Goal: Transaction & Acquisition: Subscribe to service/newsletter

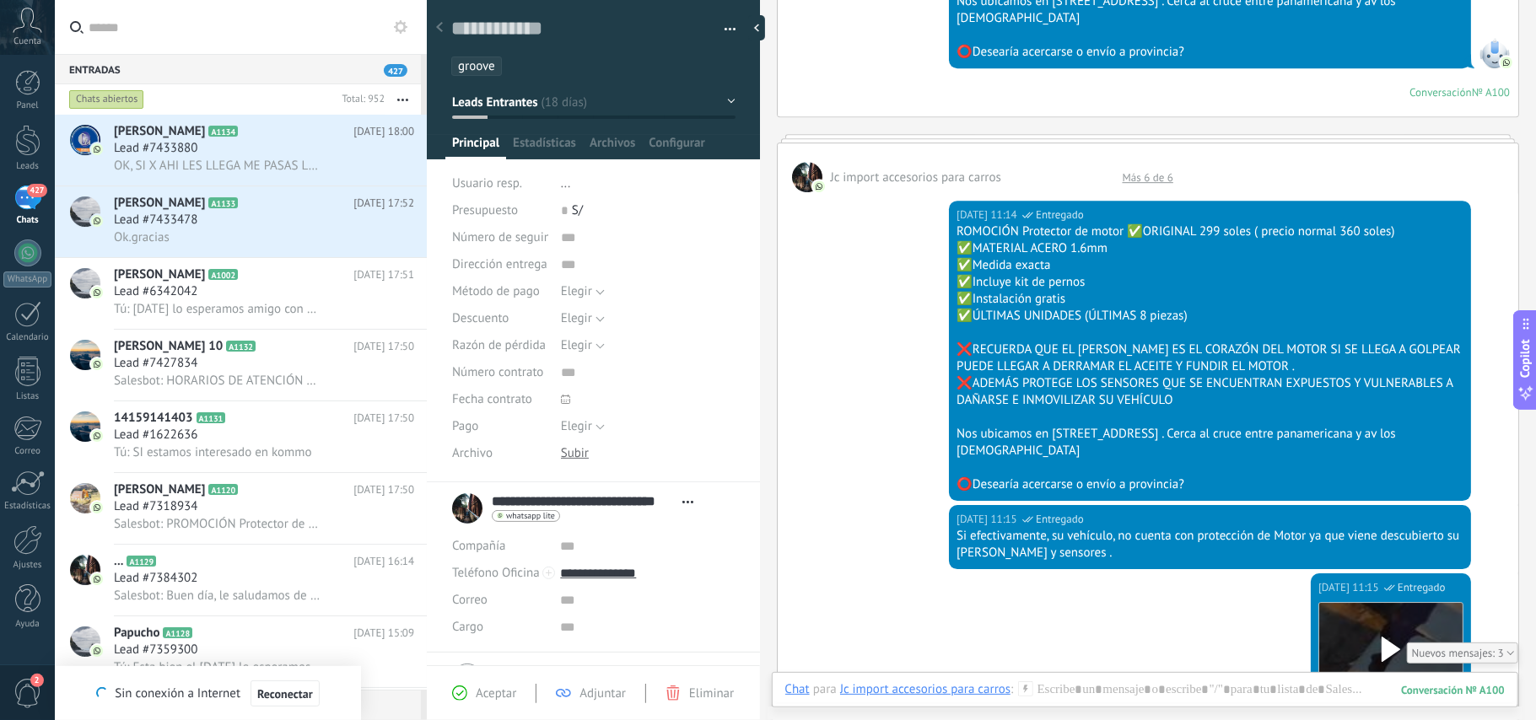
click at [24, 199] on div "427" at bounding box center [27, 198] width 27 height 24
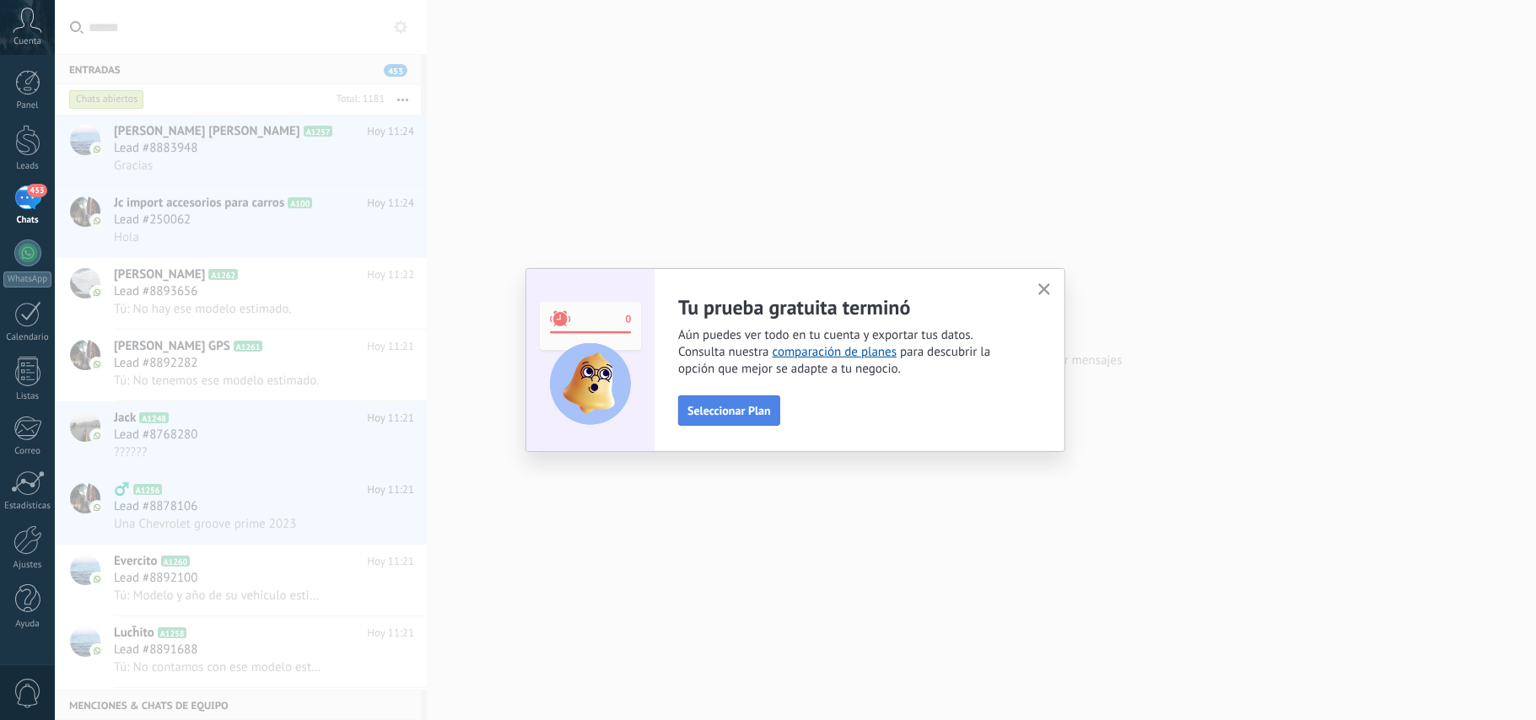
click at [752, 405] on span "Seleccionar Plan" at bounding box center [728, 411] width 83 height 12
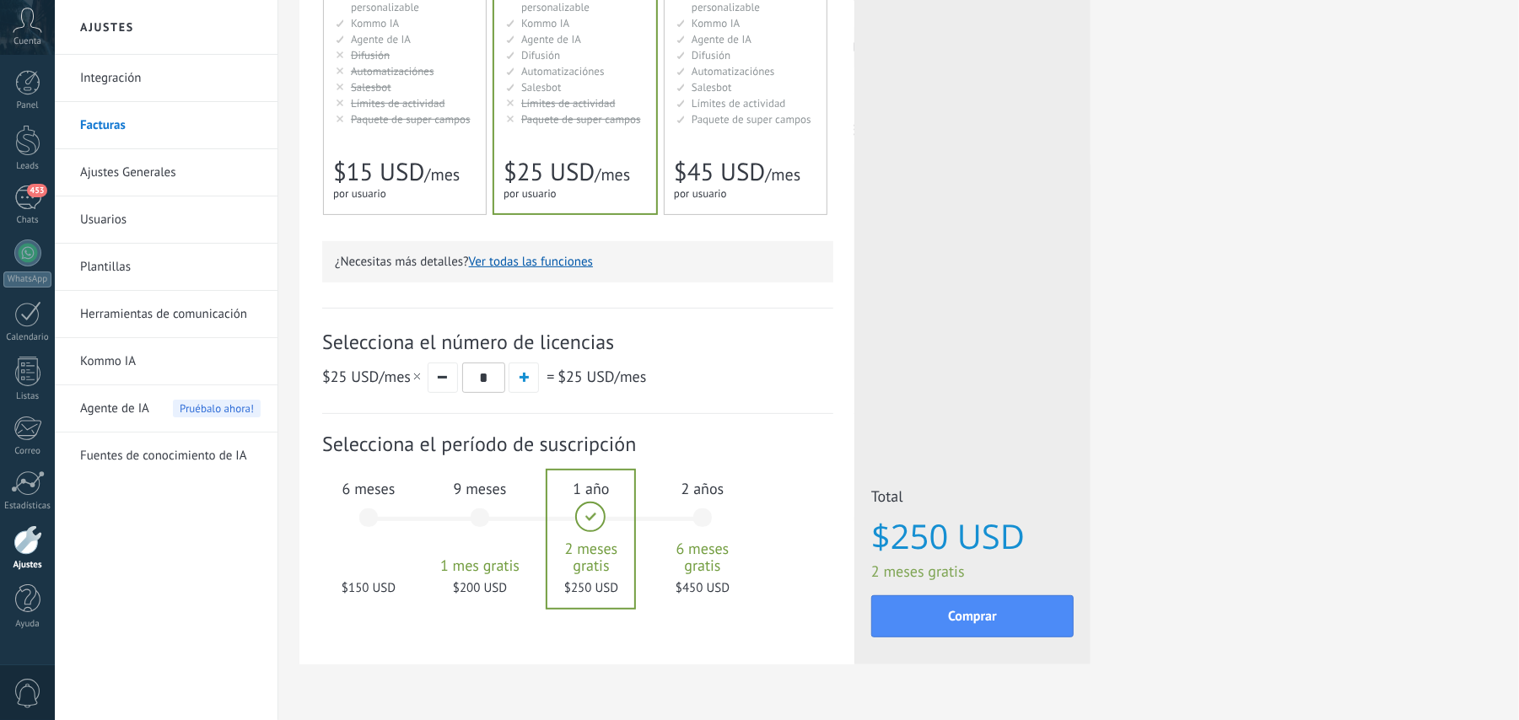
scroll to position [331, 0]
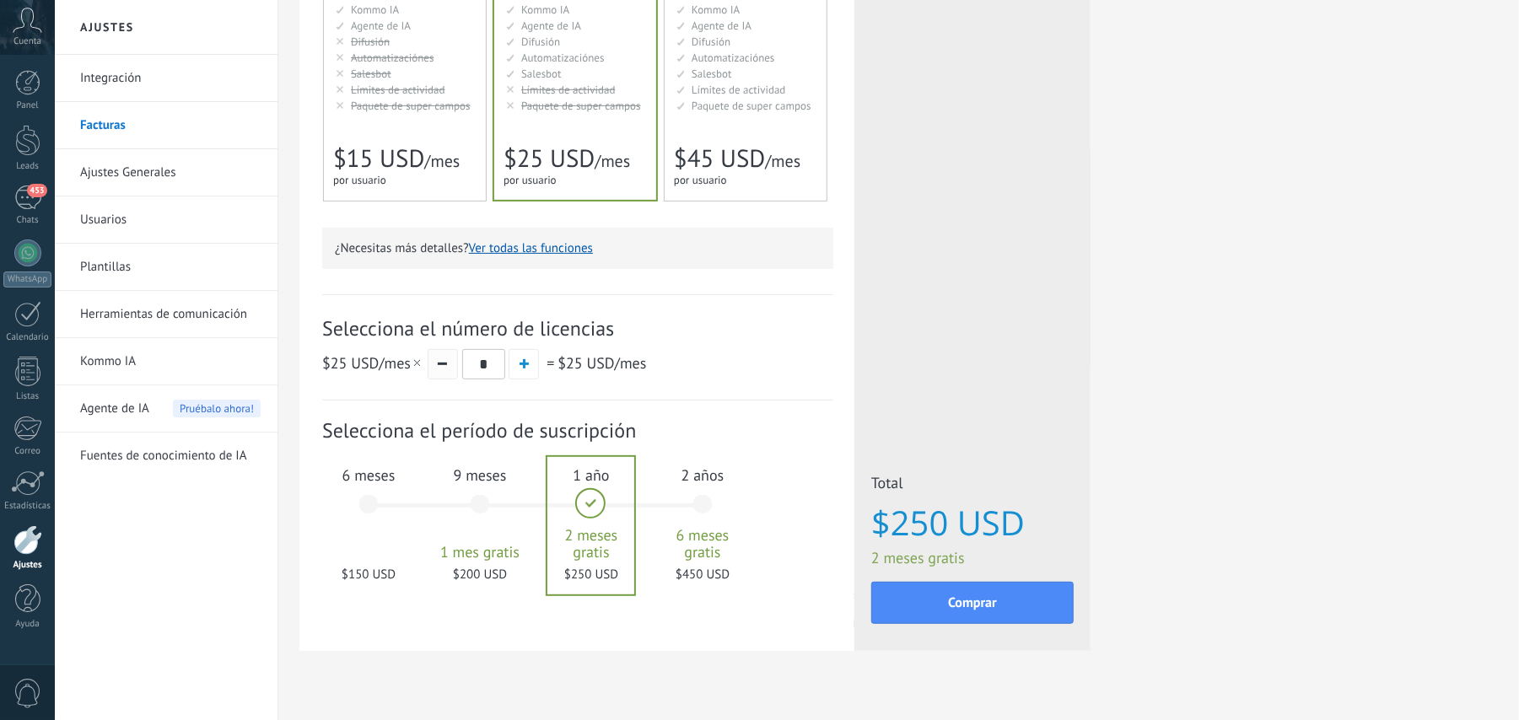
click at [446, 363] on button "button" at bounding box center [443, 364] width 30 height 30
click at [368, 497] on div "6 meses $150 USD" at bounding box center [368, 512] width 91 height 119
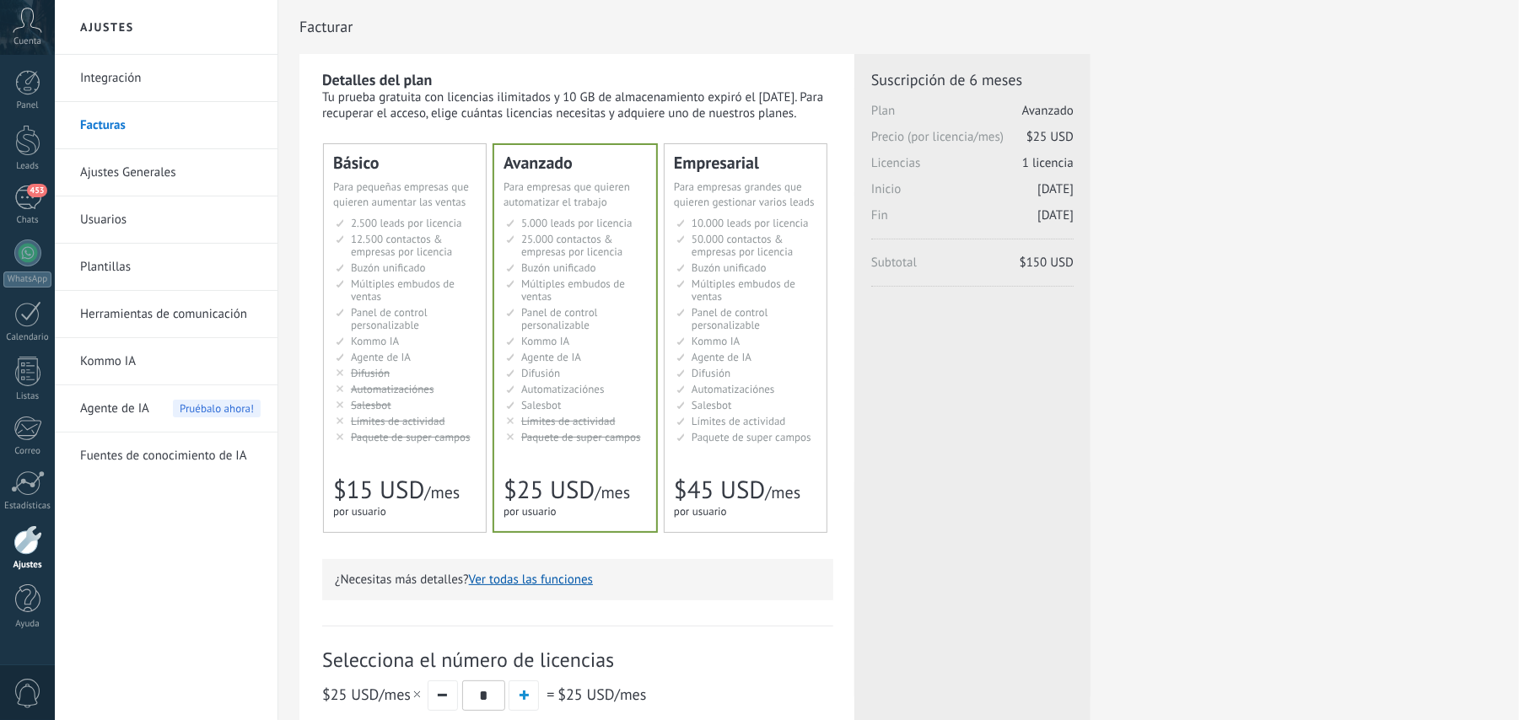
scroll to position [5, 0]
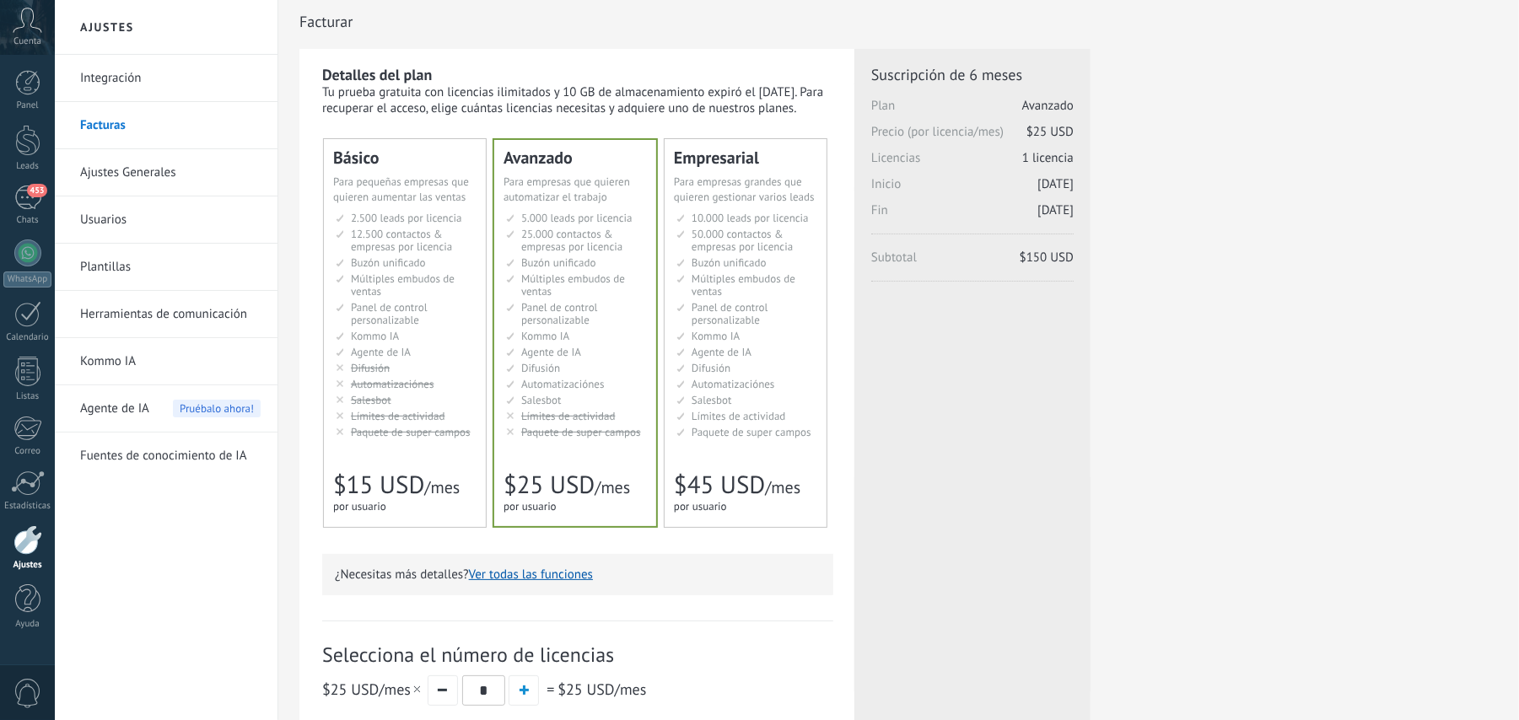
click at [426, 290] on li "Множество воронок Multiple sales pipelines Múltiples embudos de ventas Vários f…" at bounding box center [406, 284] width 141 height 25
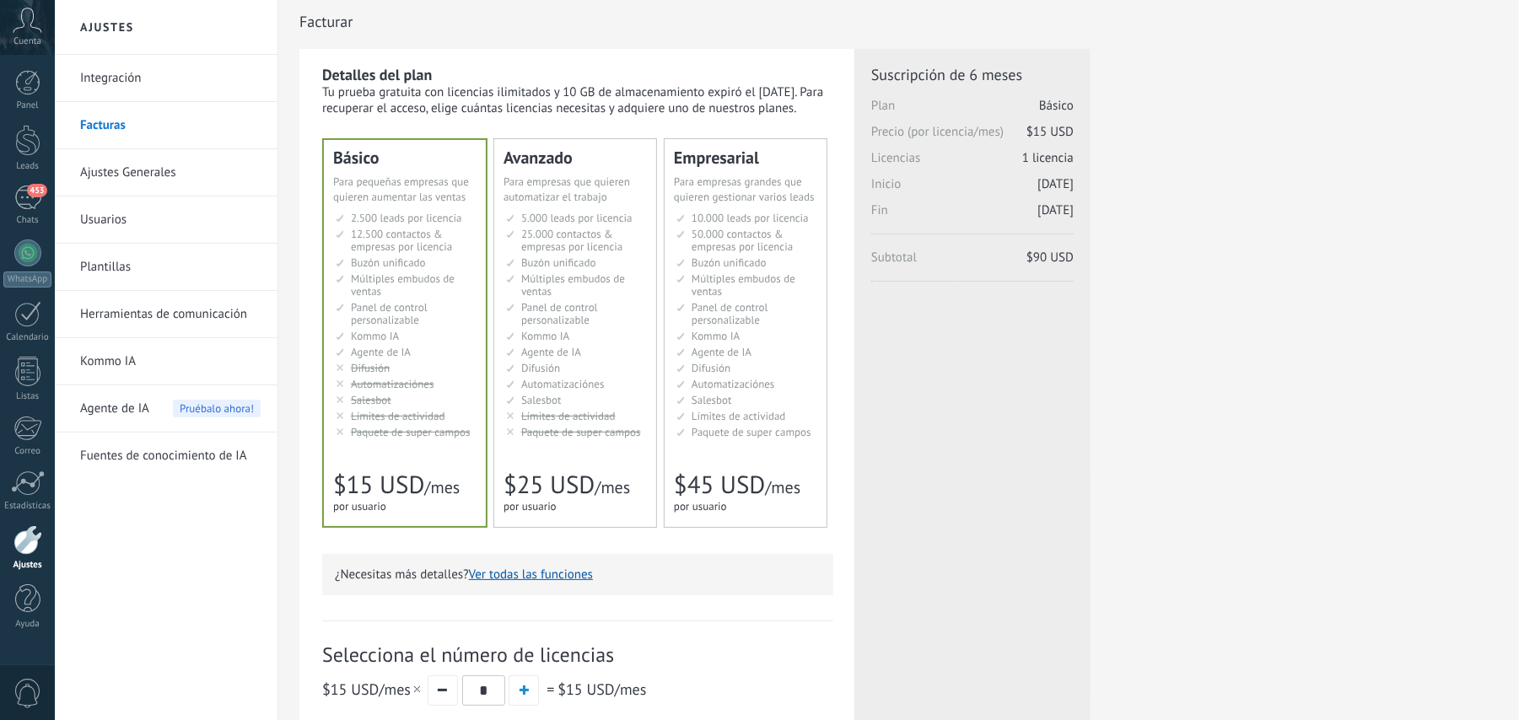
click at [538, 334] on span "Kommo IA" at bounding box center [545, 336] width 48 height 14
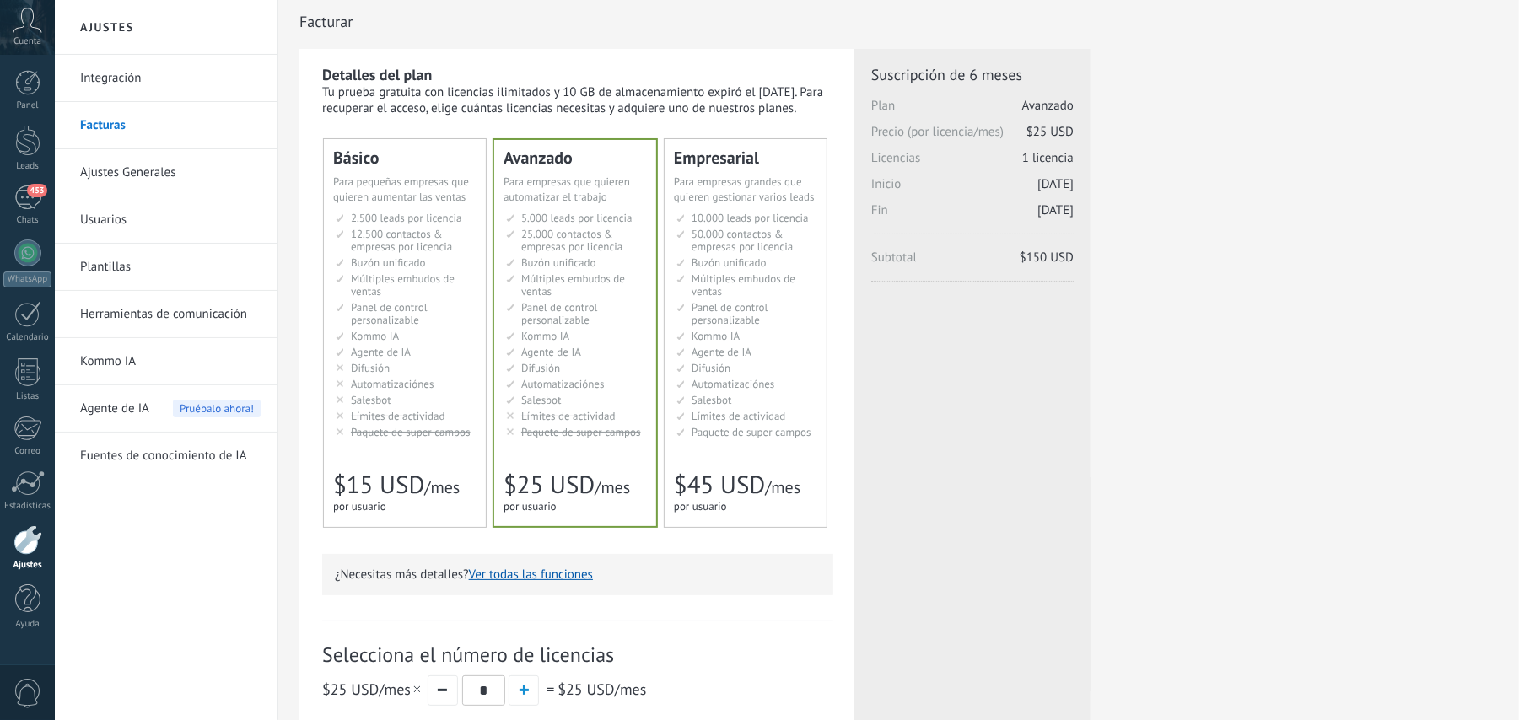
click at [537, 287] on span "Múltiples embudos de ventas" at bounding box center [573, 285] width 104 height 27
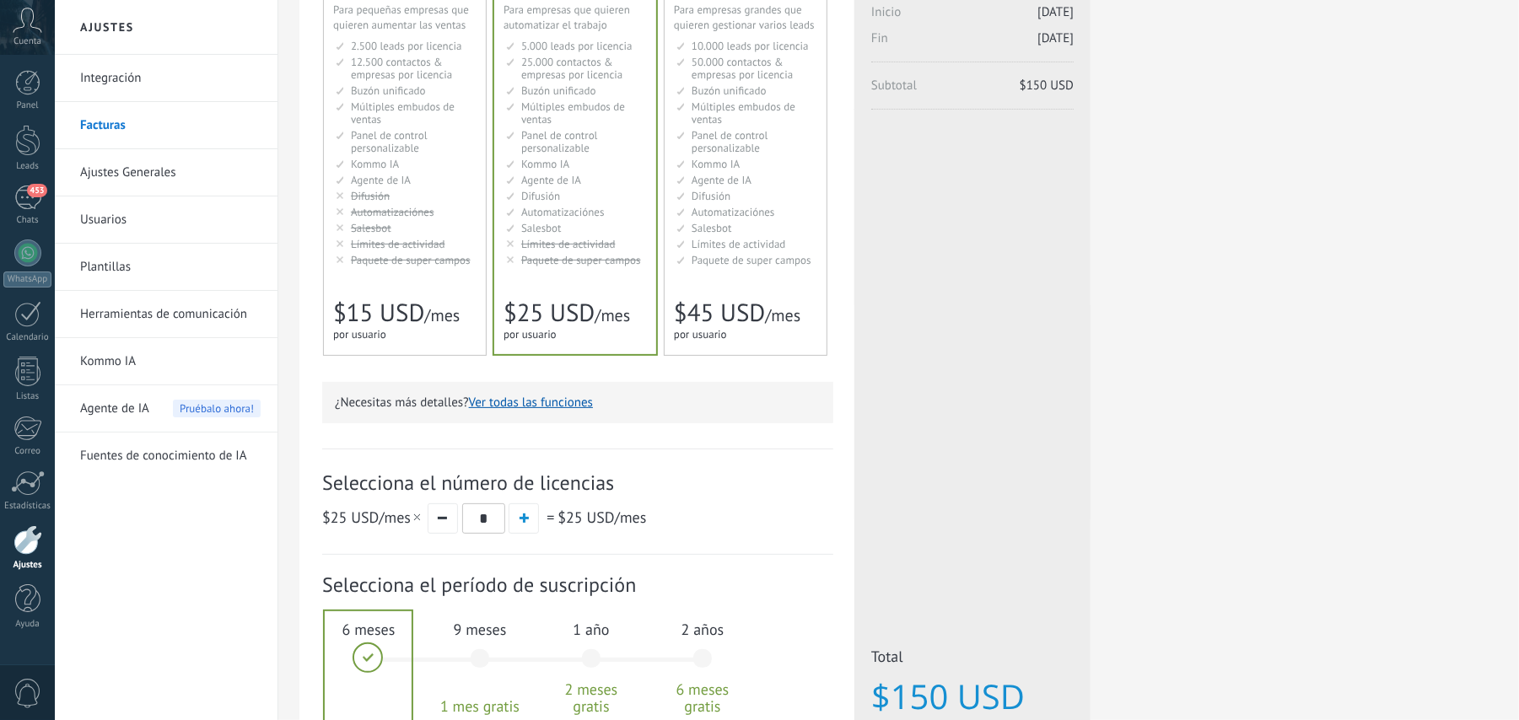
scroll to position [359, 0]
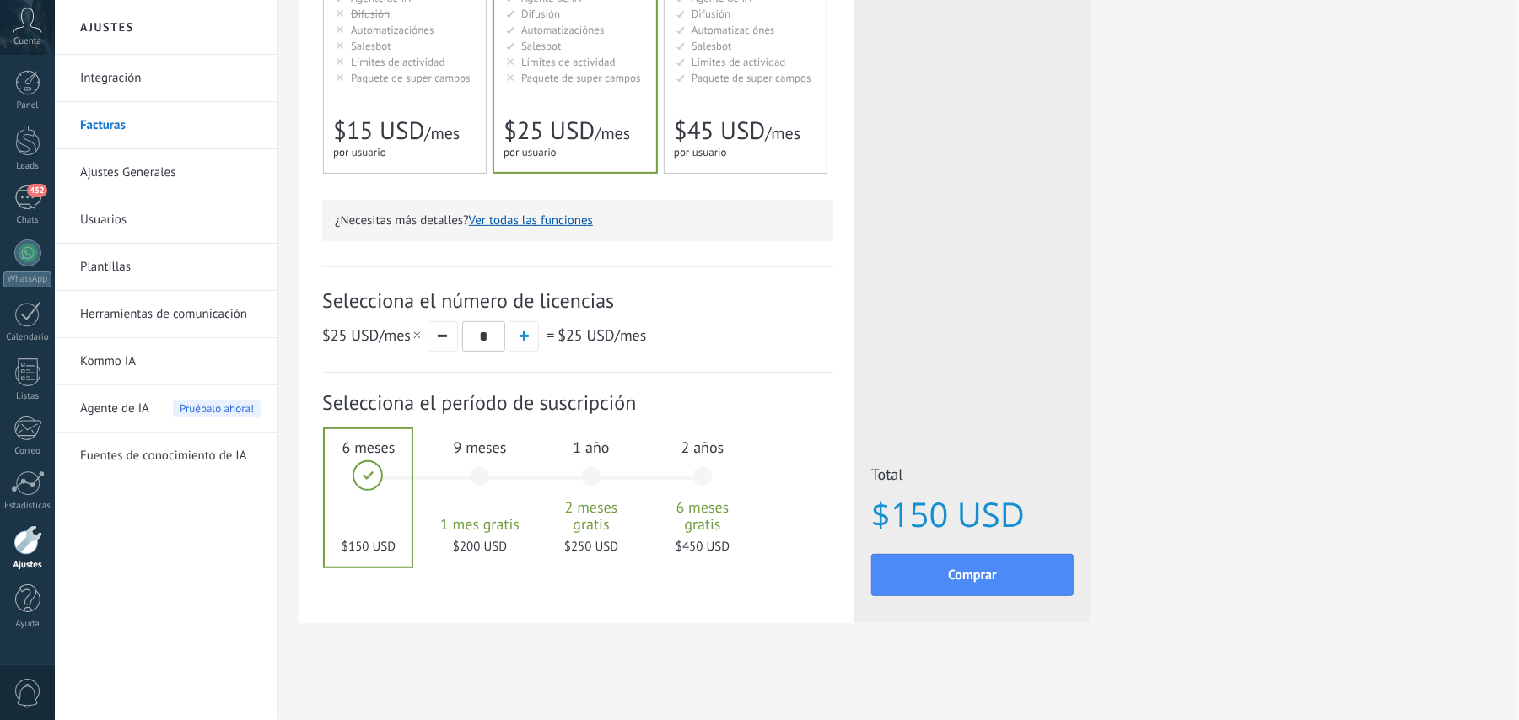
click at [622, 403] on span "Selecciona el período de suscripción" at bounding box center [577, 403] width 511 height 26
click at [651, 409] on span "Selecciona el período de suscripción" at bounding box center [577, 403] width 511 height 26
drag, startPoint x: 651, startPoint y: 409, endPoint x: 621, endPoint y: 412, distance: 30.5
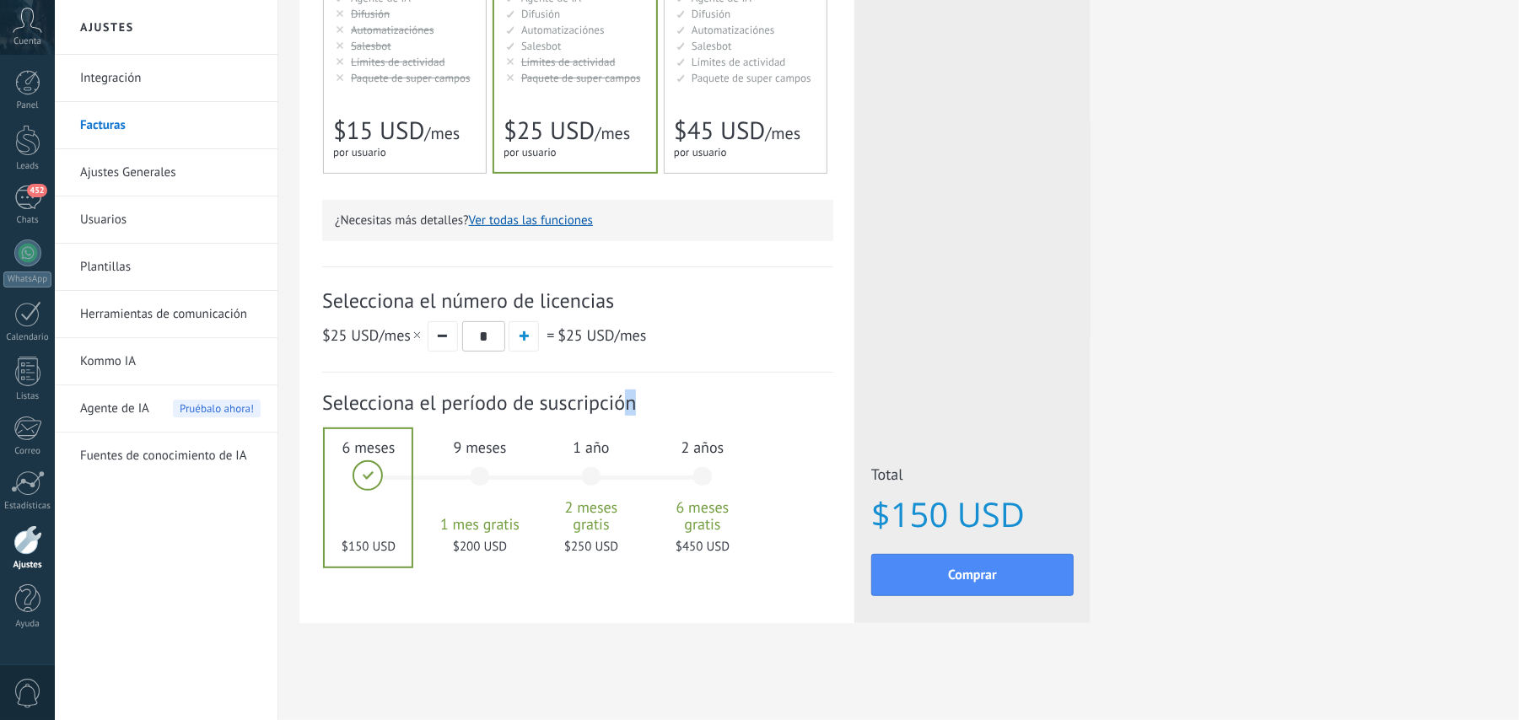
click at [621, 412] on span "Selecciona el período de suscripción" at bounding box center [577, 403] width 511 height 26
click at [655, 401] on span "Selecciona el período de suscripción" at bounding box center [577, 403] width 511 height 26
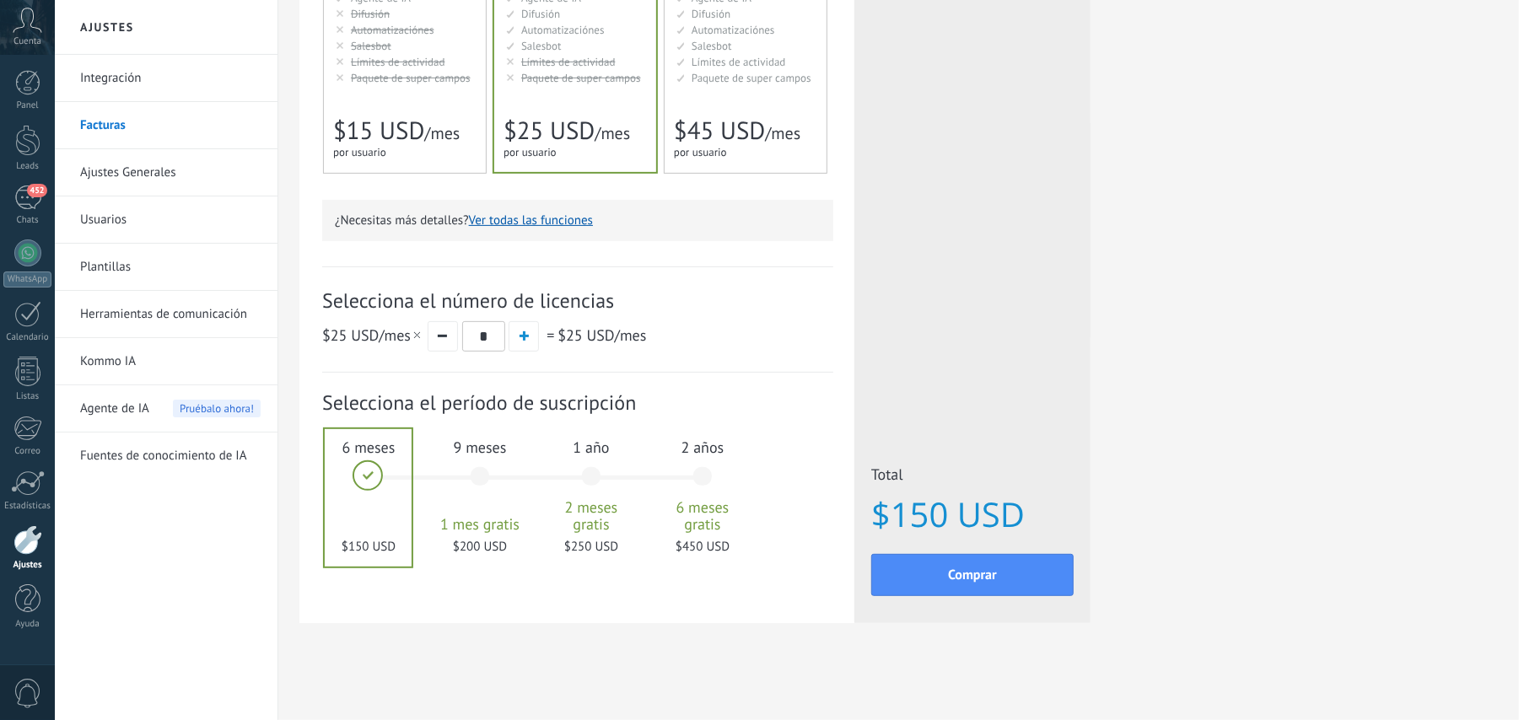
click at [655, 401] on span "Selecciona el período de suscripción" at bounding box center [577, 403] width 511 height 26
click at [624, 410] on span "Selecciona el período de suscripción" at bounding box center [577, 403] width 511 height 26
click at [953, 579] on span "Comprar" at bounding box center [972, 575] width 49 height 12
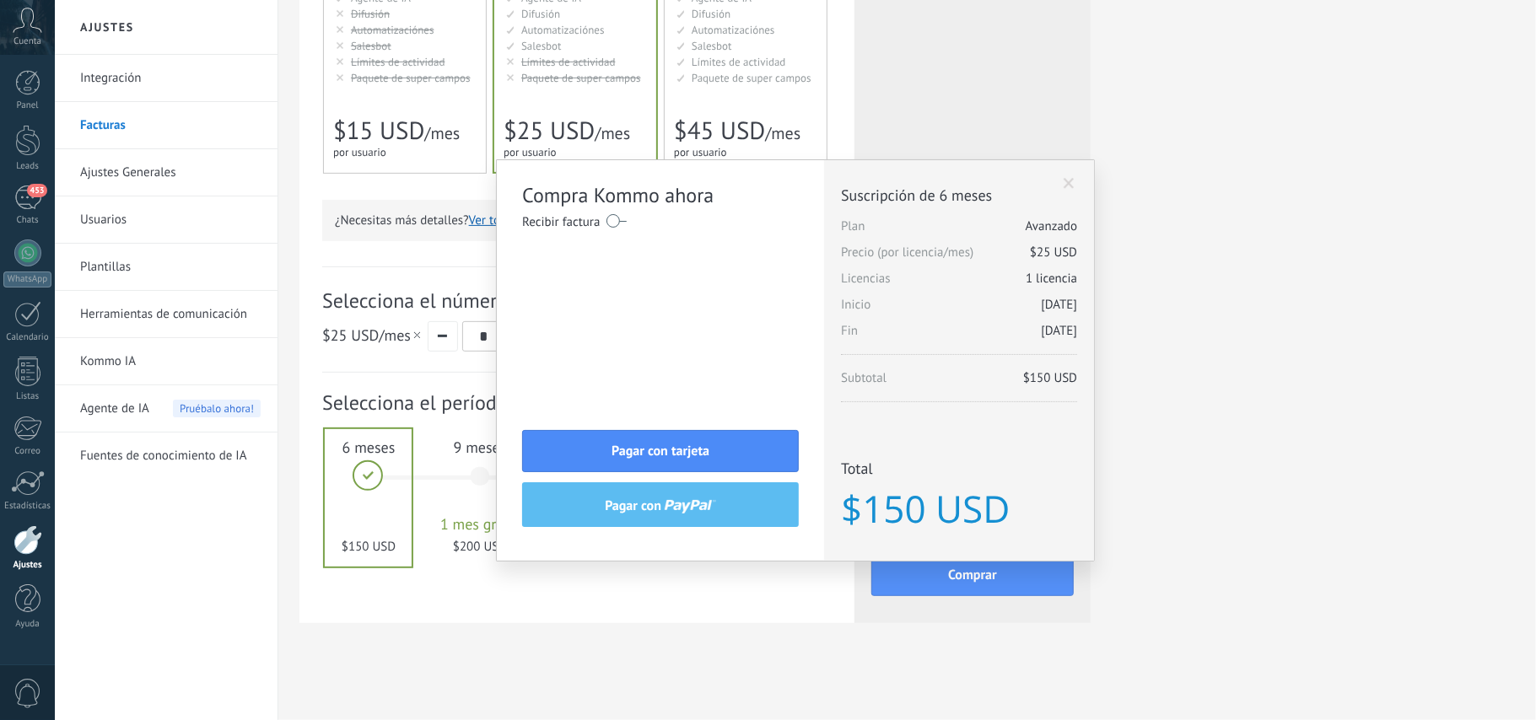
click at [783, 568] on div "Compra Kommo ahora Recibir factura Nombre completo / Nombre de la empresa País …" at bounding box center [795, 360] width 1481 height 720
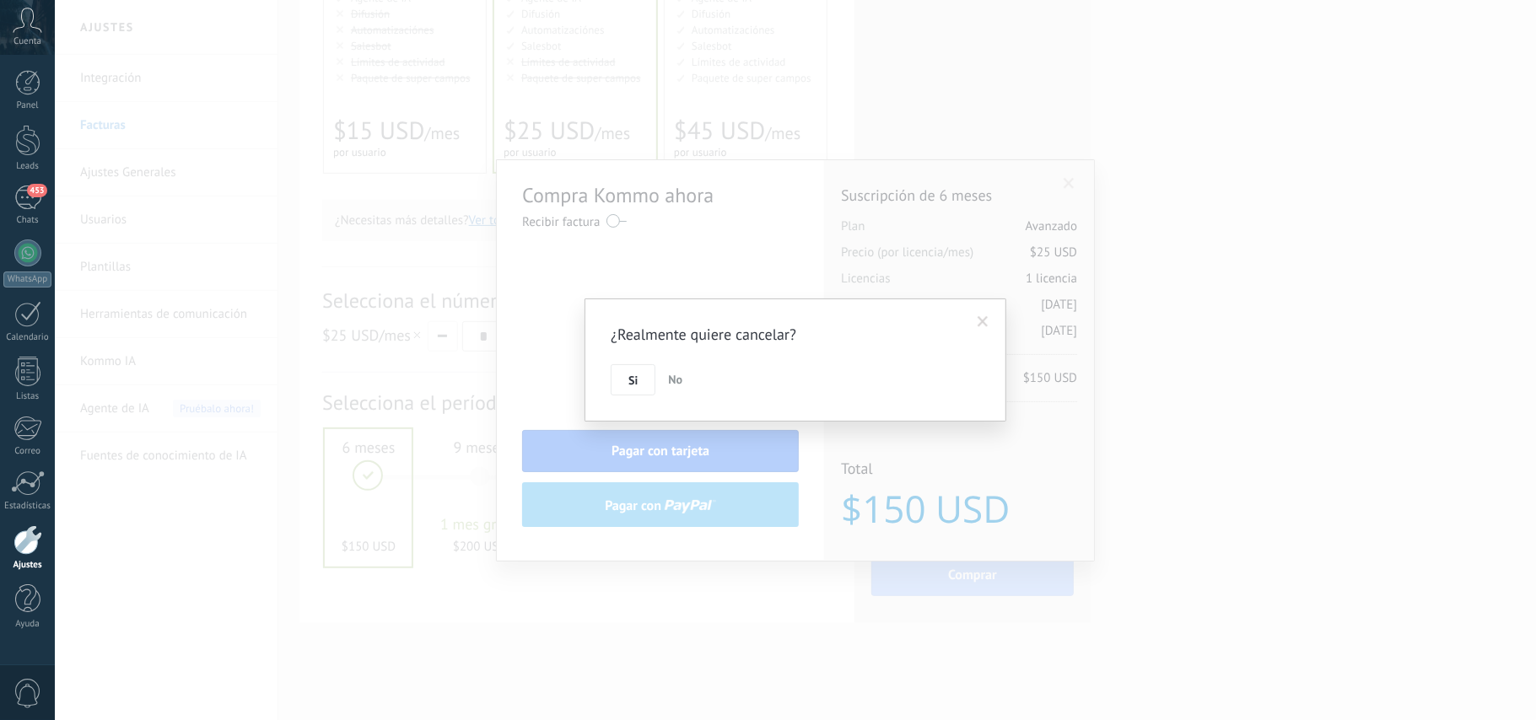
click at [983, 324] on span at bounding box center [983, 322] width 11 height 12
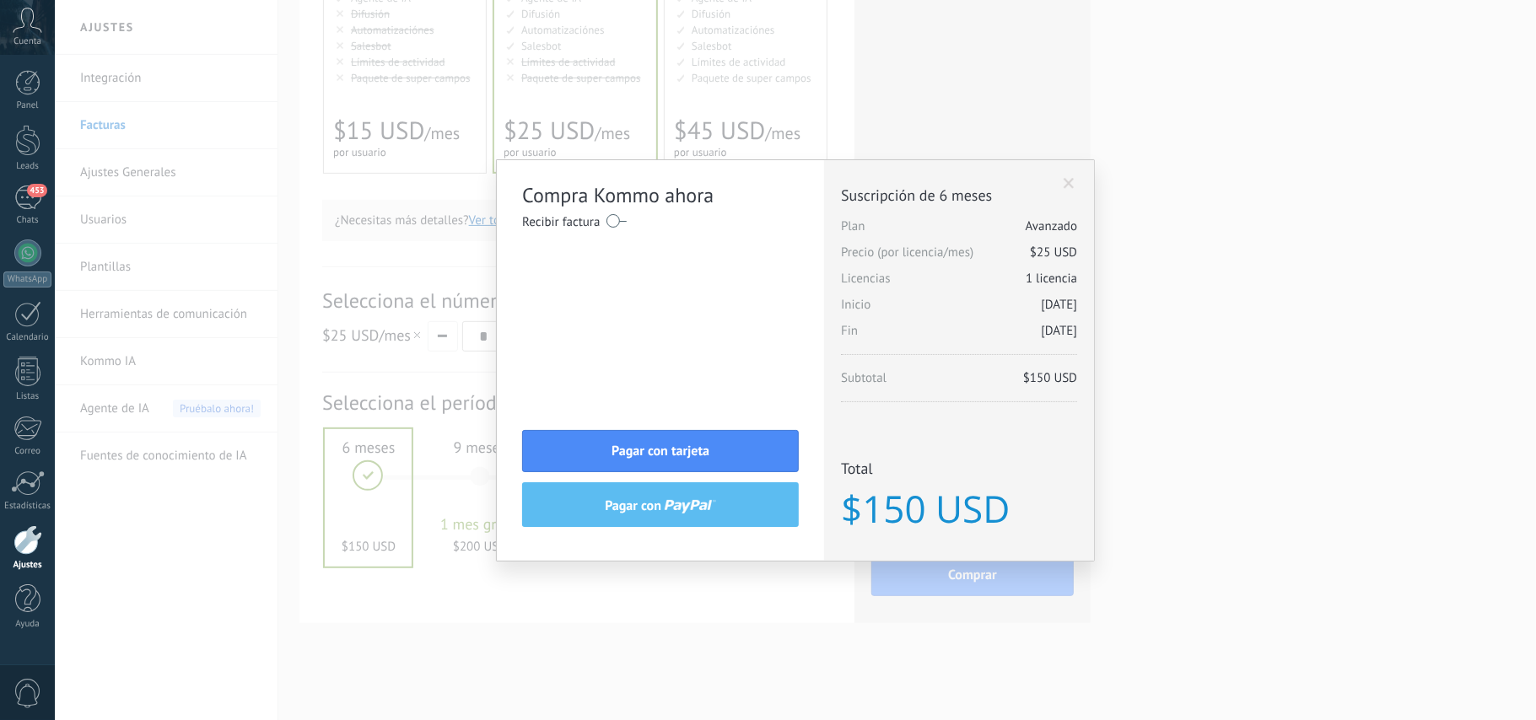
click at [1071, 180] on span at bounding box center [1069, 184] width 11 height 12
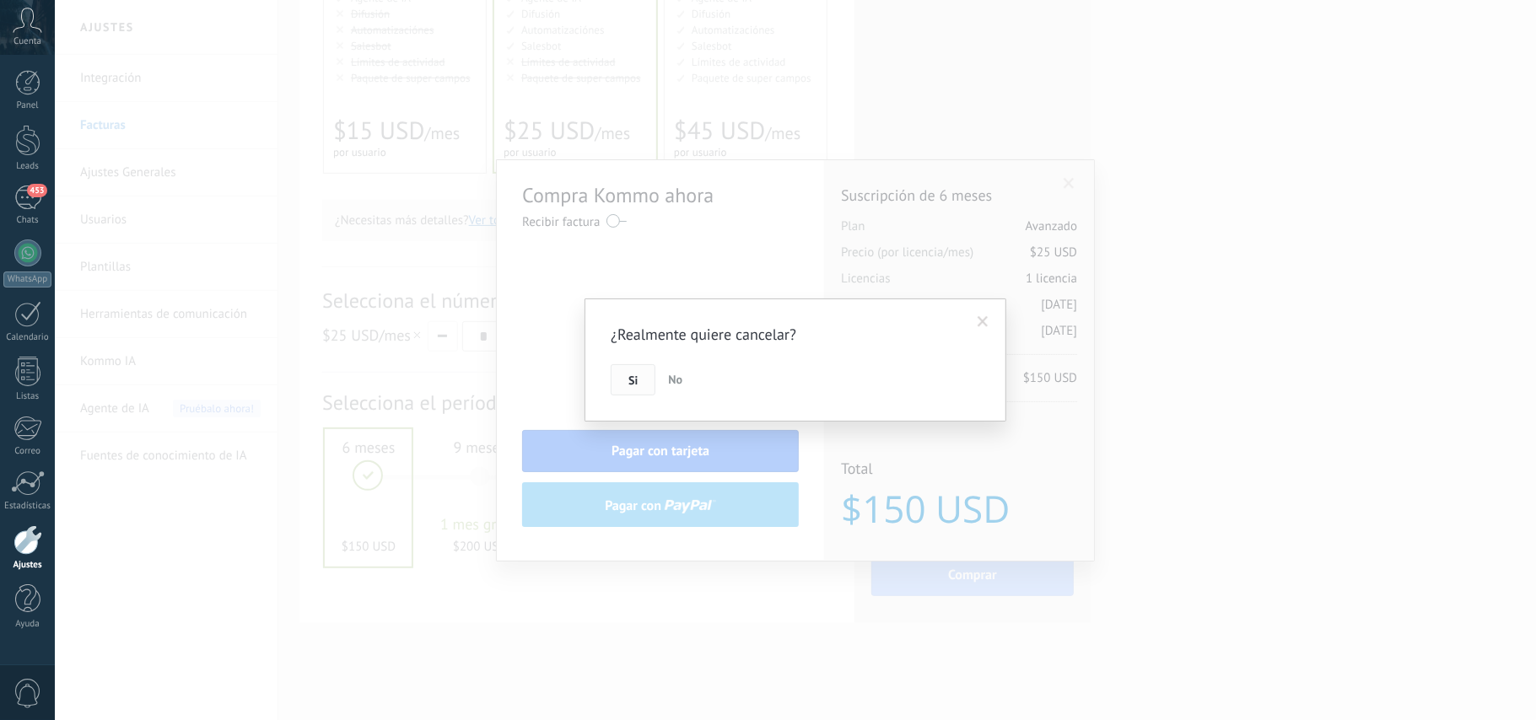
click at [636, 378] on span "Si" at bounding box center [632, 380] width 9 height 12
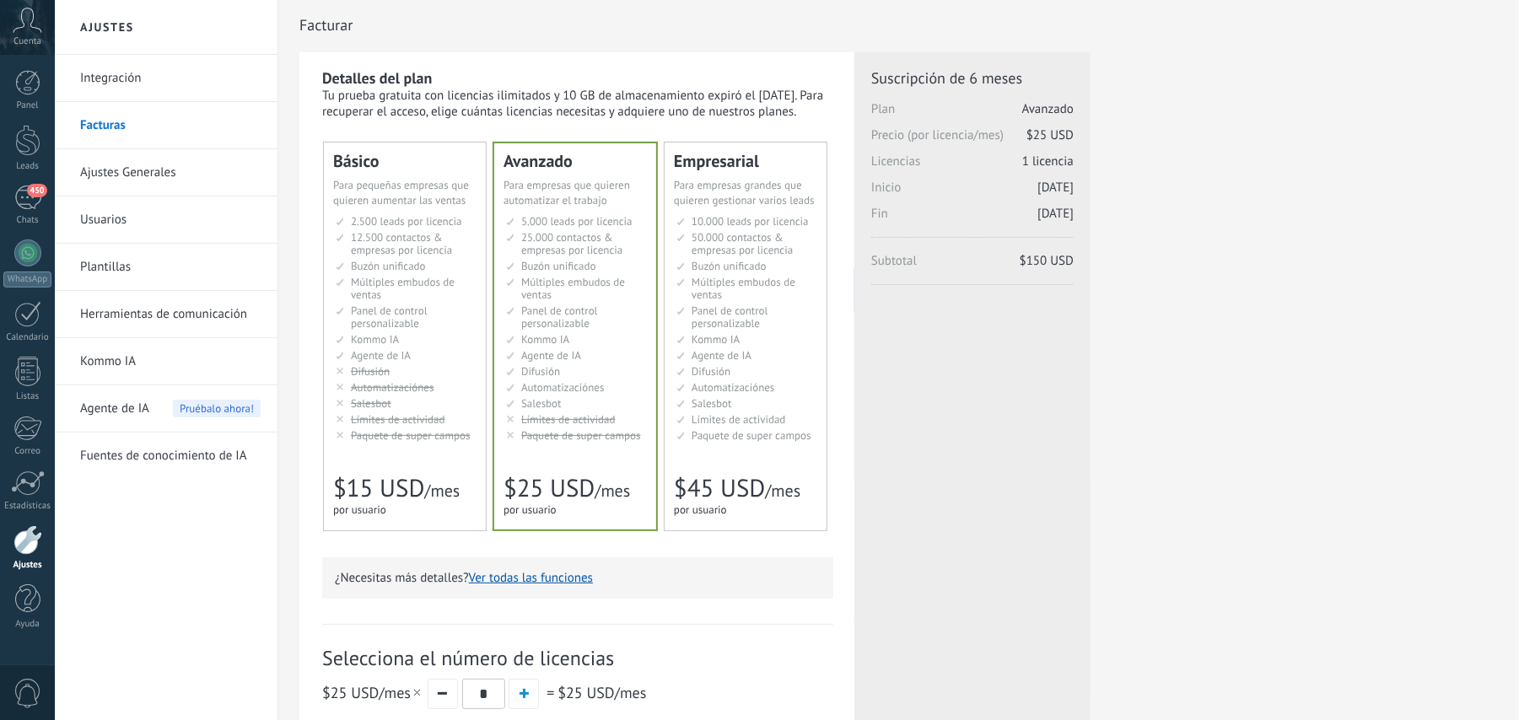
scroll to position [0, 0]
click at [582, 342] on li "Kommo AI Kommo AI Kommo IA Kommo AI Kommo IA Kommo AI Kommo AI" at bounding box center [576, 341] width 141 height 13
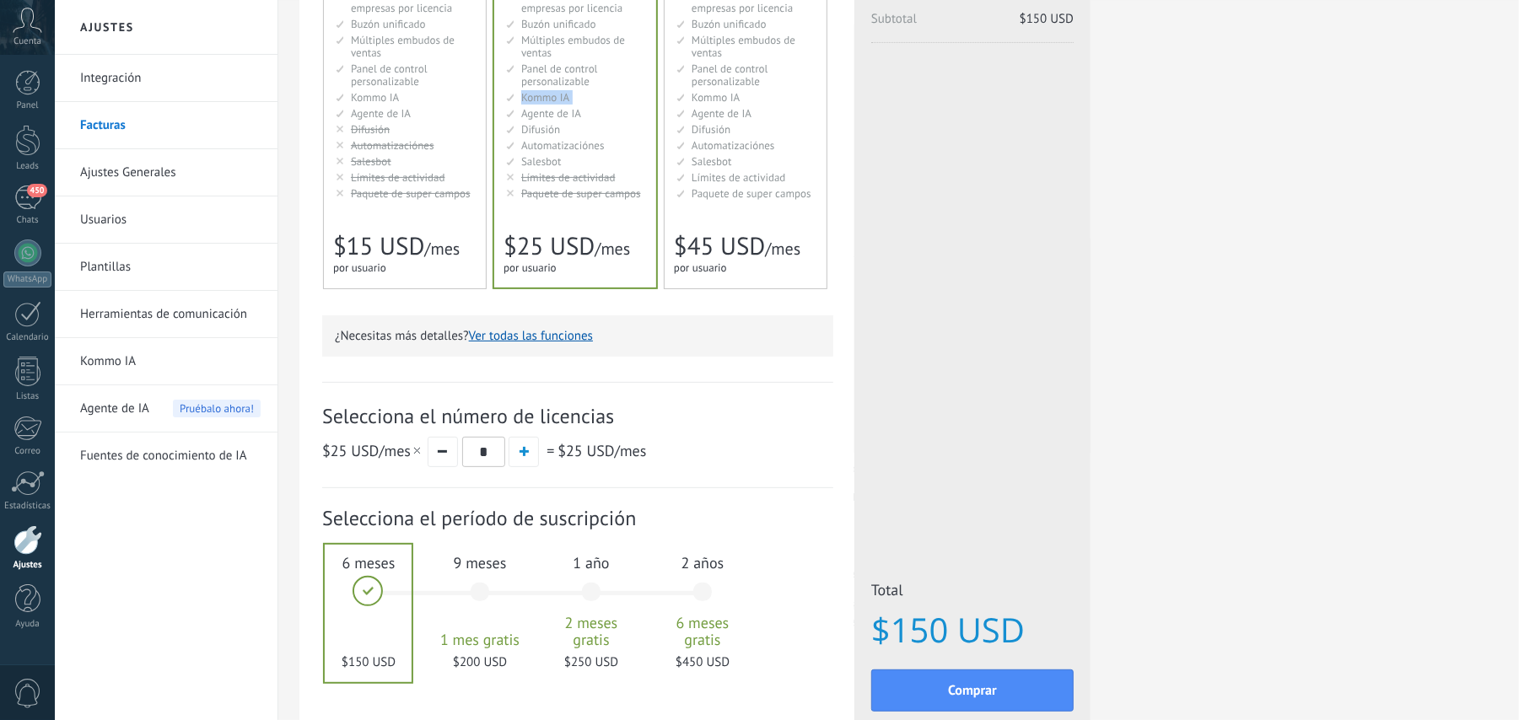
scroll to position [348, 0]
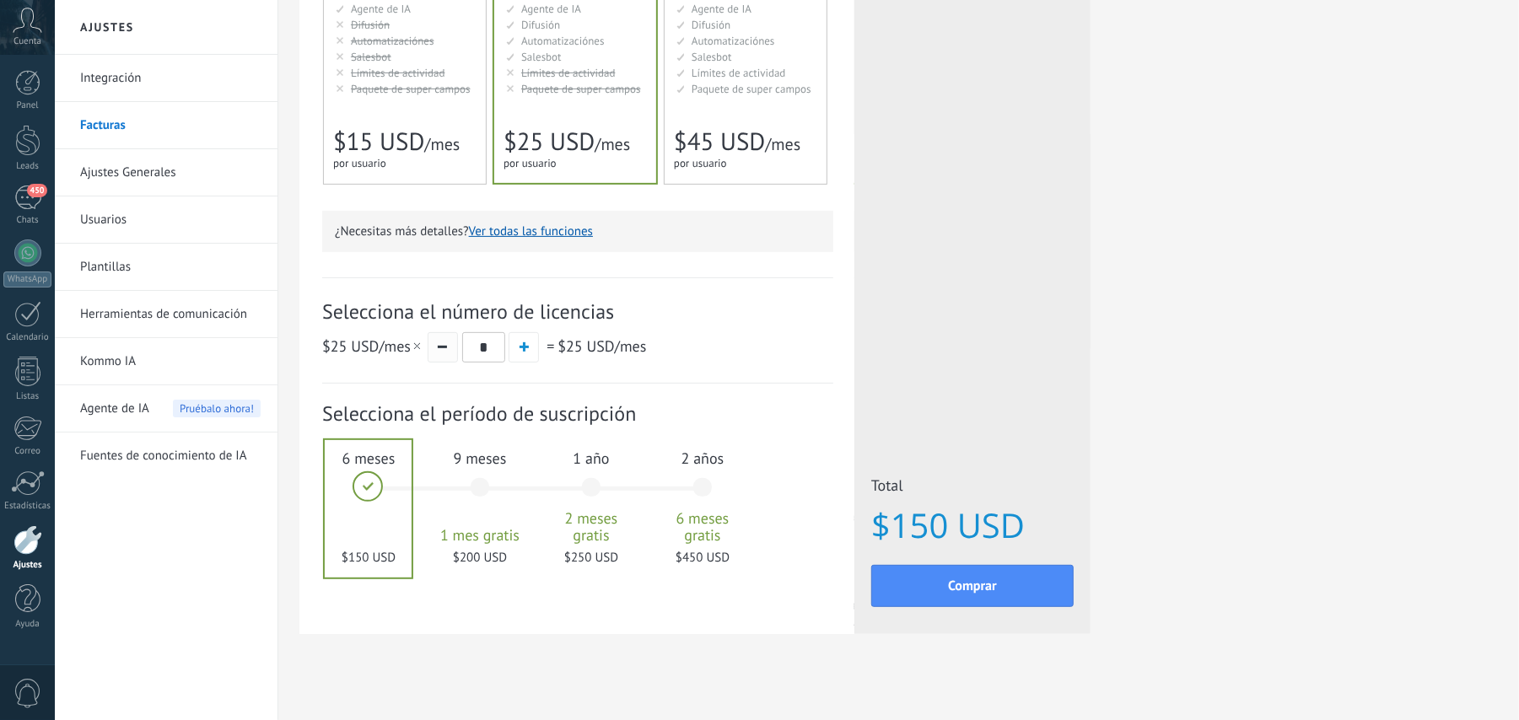
click at [452, 342] on button "button" at bounding box center [443, 347] width 30 height 30
click at [454, 342] on button "button" at bounding box center [443, 347] width 30 height 30
click at [531, 363] on button "button" at bounding box center [524, 347] width 30 height 30
click at [450, 346] on button "button" at bounding box center [443, 347] width 30 height 30
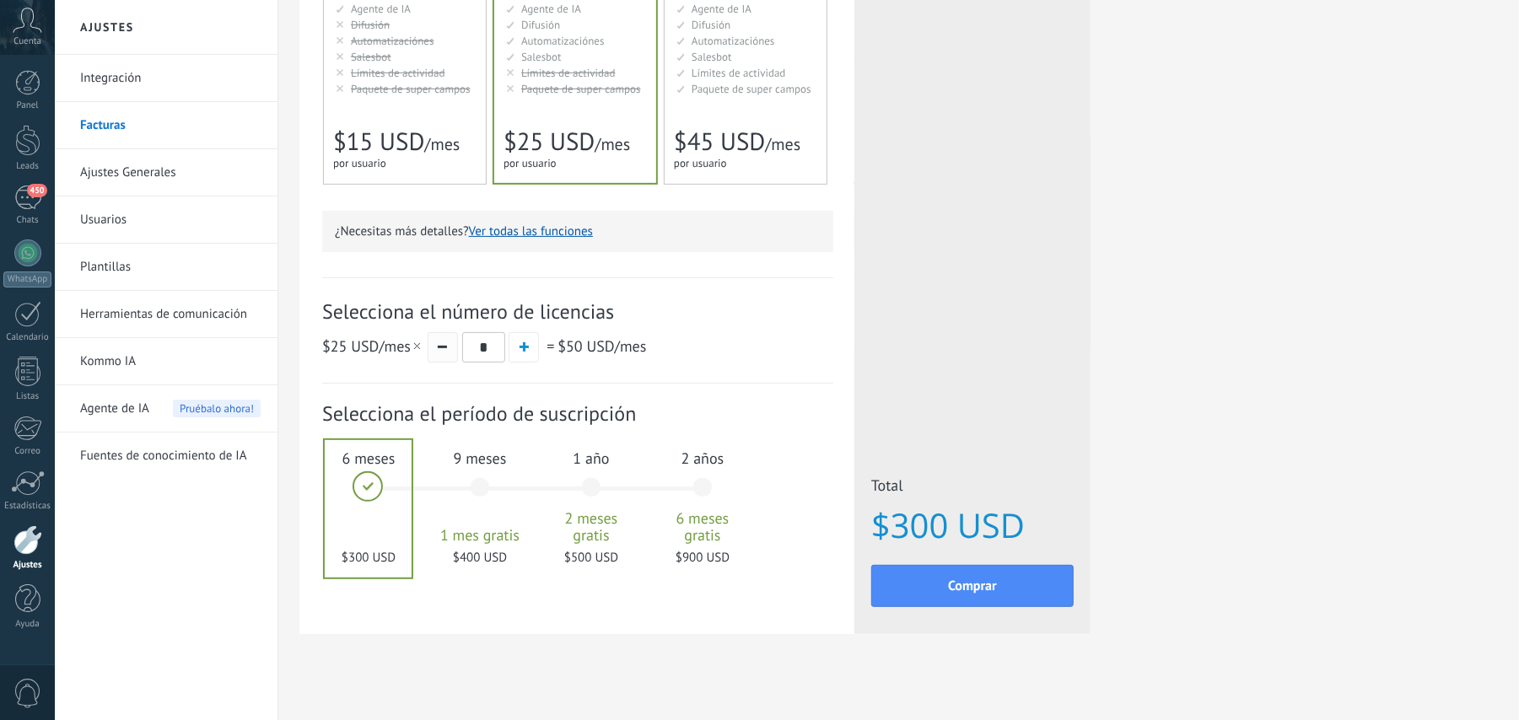
type input "*"
click at [450, 345] on button "button" at bounding box center [443, 347] width 30 height 30
click at [450, 344] on button "button" at bounding box center [443, 347] width 30 height 30
click at [362, 471] on div at bounding box center [368, 508] width 87 height 137
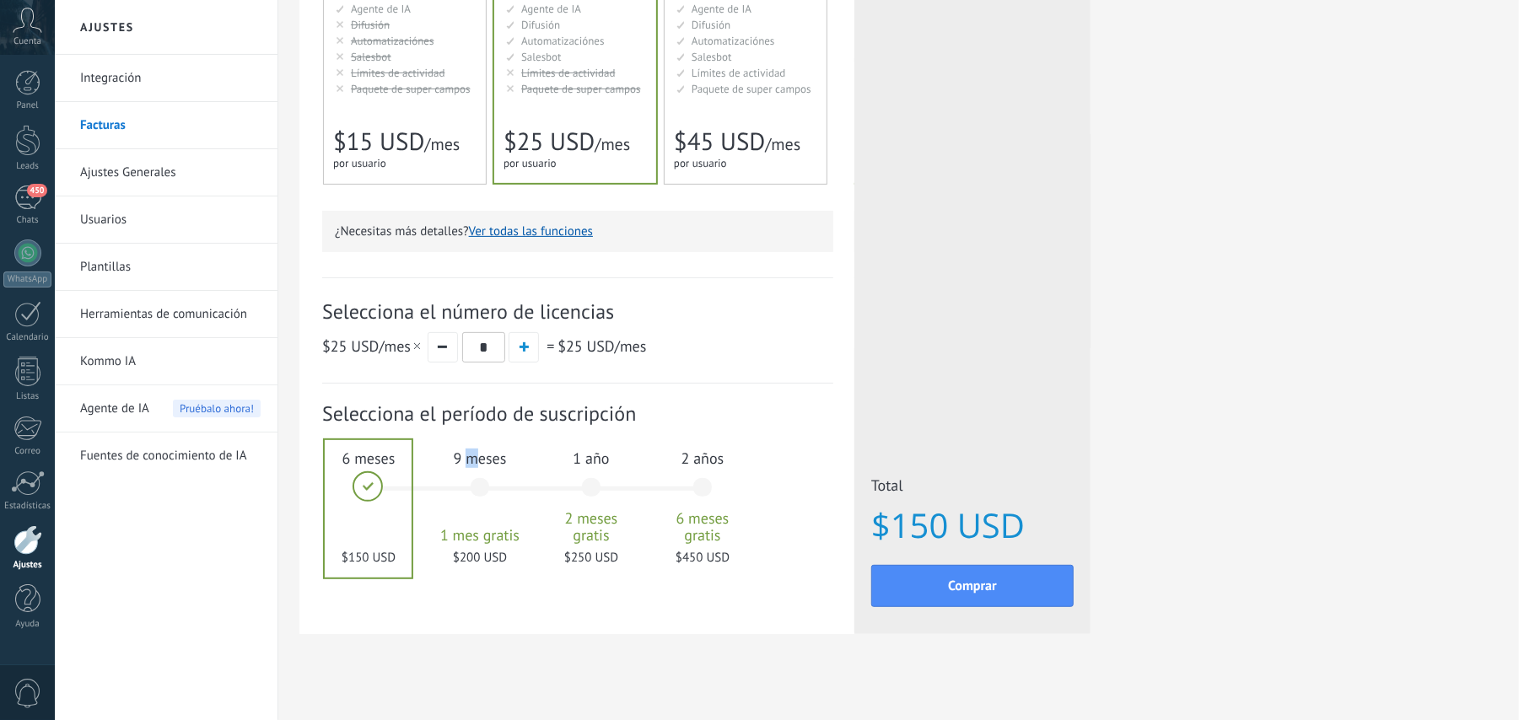
click at [473, 457] on span "9 meses" at bounding box center [479, 458] width 91 height 19
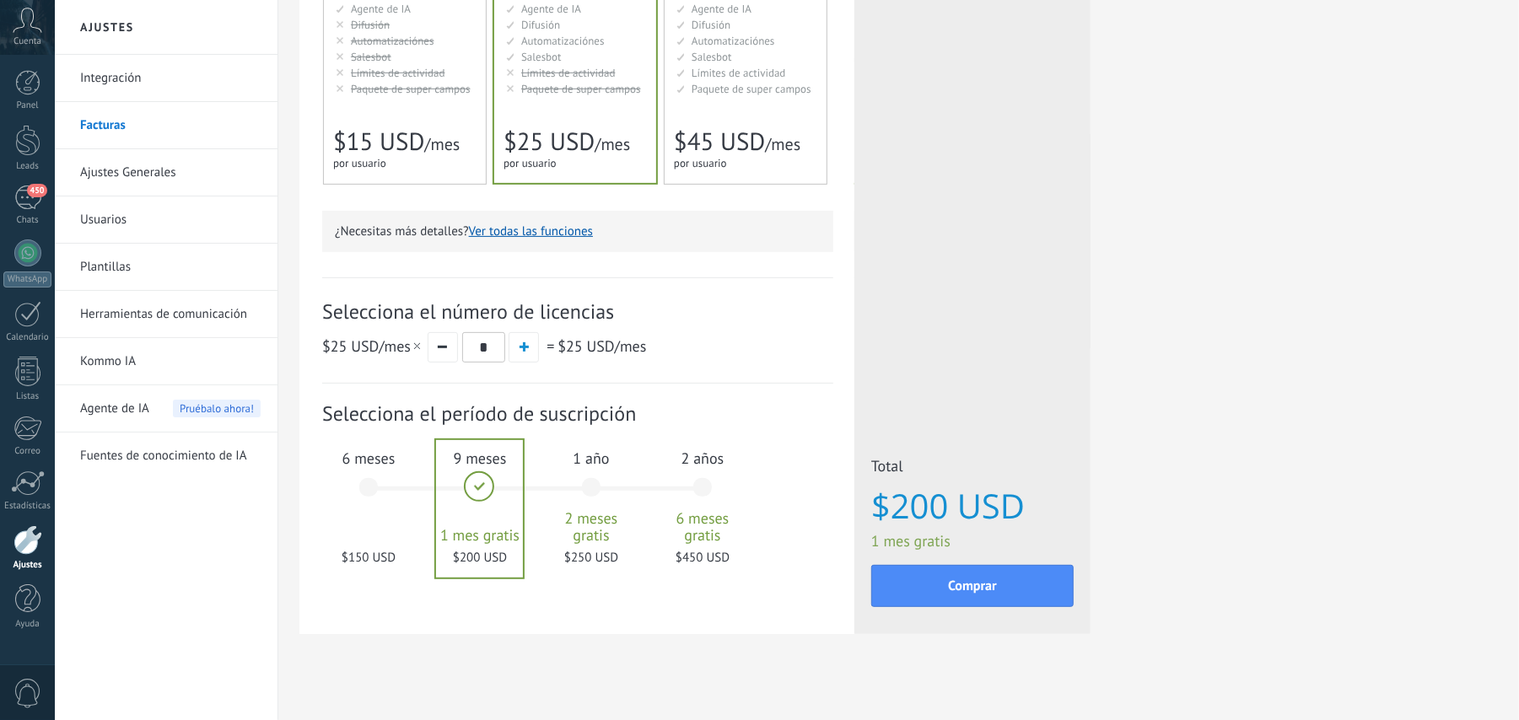
click at [547, 459] on span "1 año" at bounding box center [591, 458] width 91 height 19
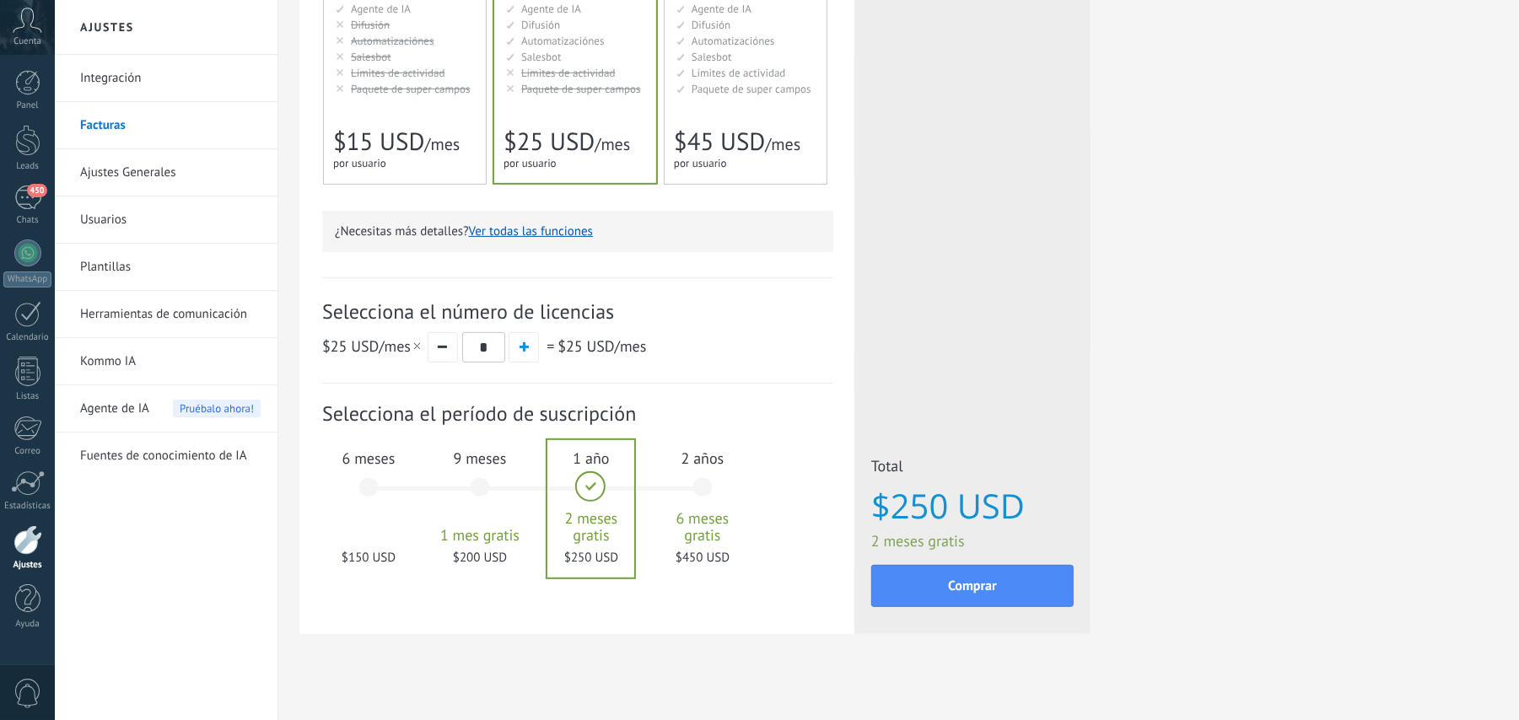
click at [355, 460] on span "6 meses" at bounding box center [368, 458] width 91 height 19
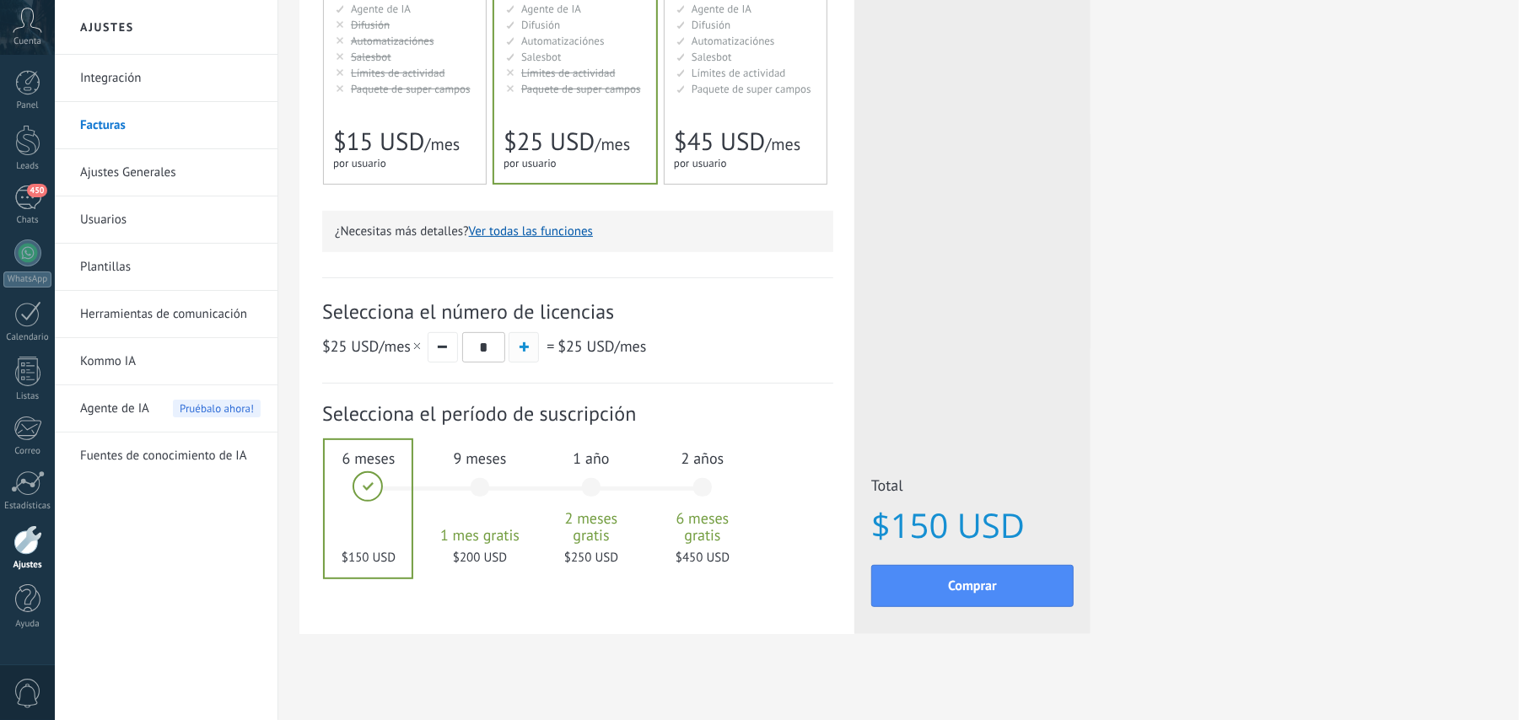
click at [520, 349] on span "button" at bounding box center [524, 346] width 9 height 9
click at [345, 482] on div at bounding box center [368, 508] width 87 height 137
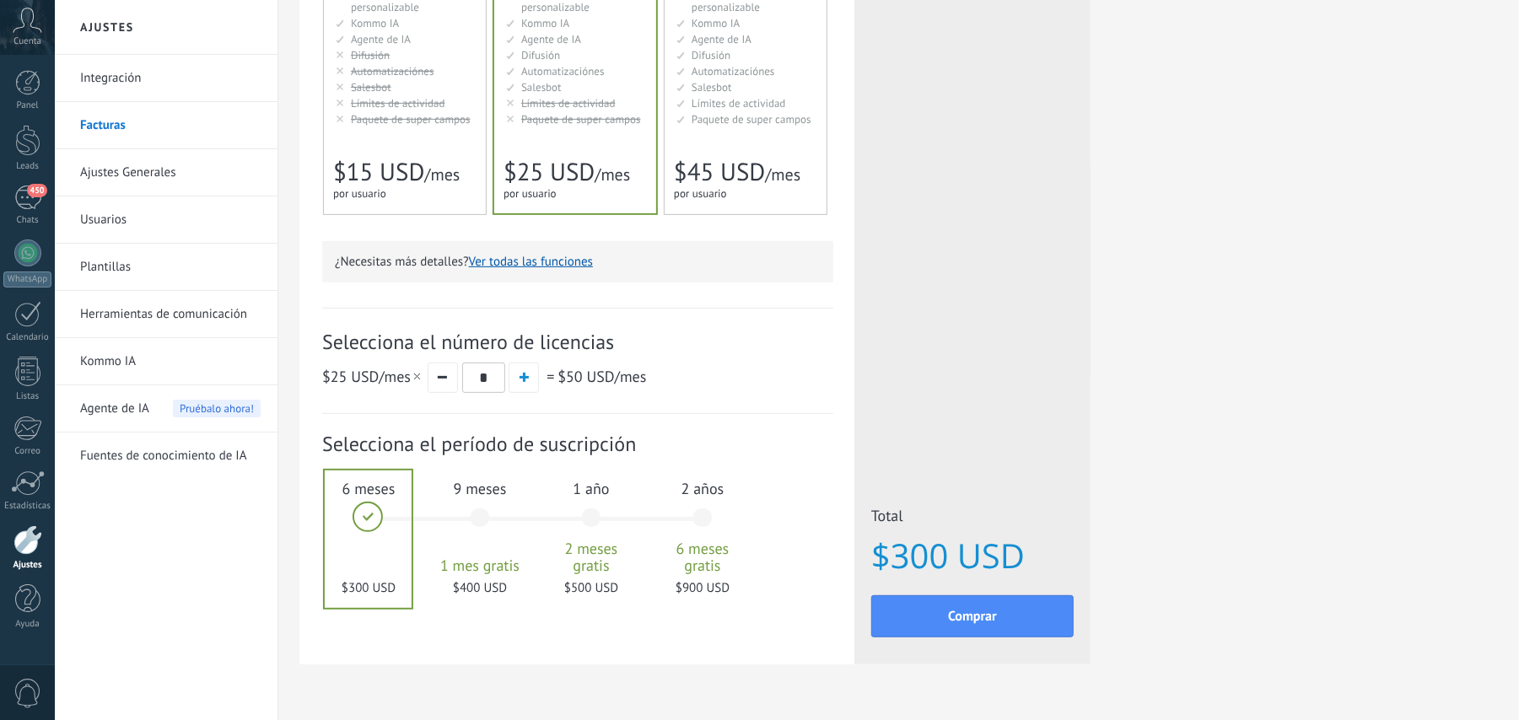
scroll to position [197, 0]
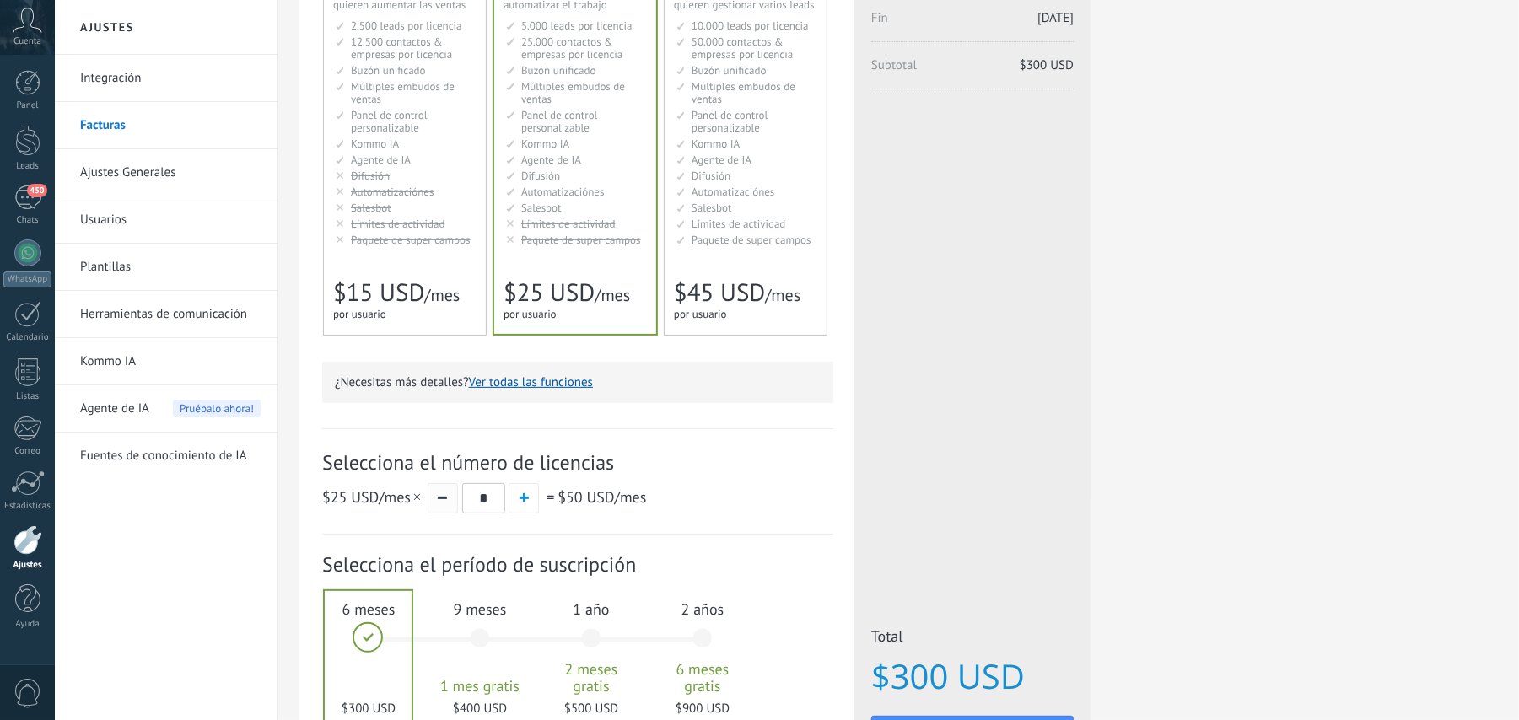
click at [443, 491] on button "button" at bounding box center [443, 498] width 30 height 30
type input "*"
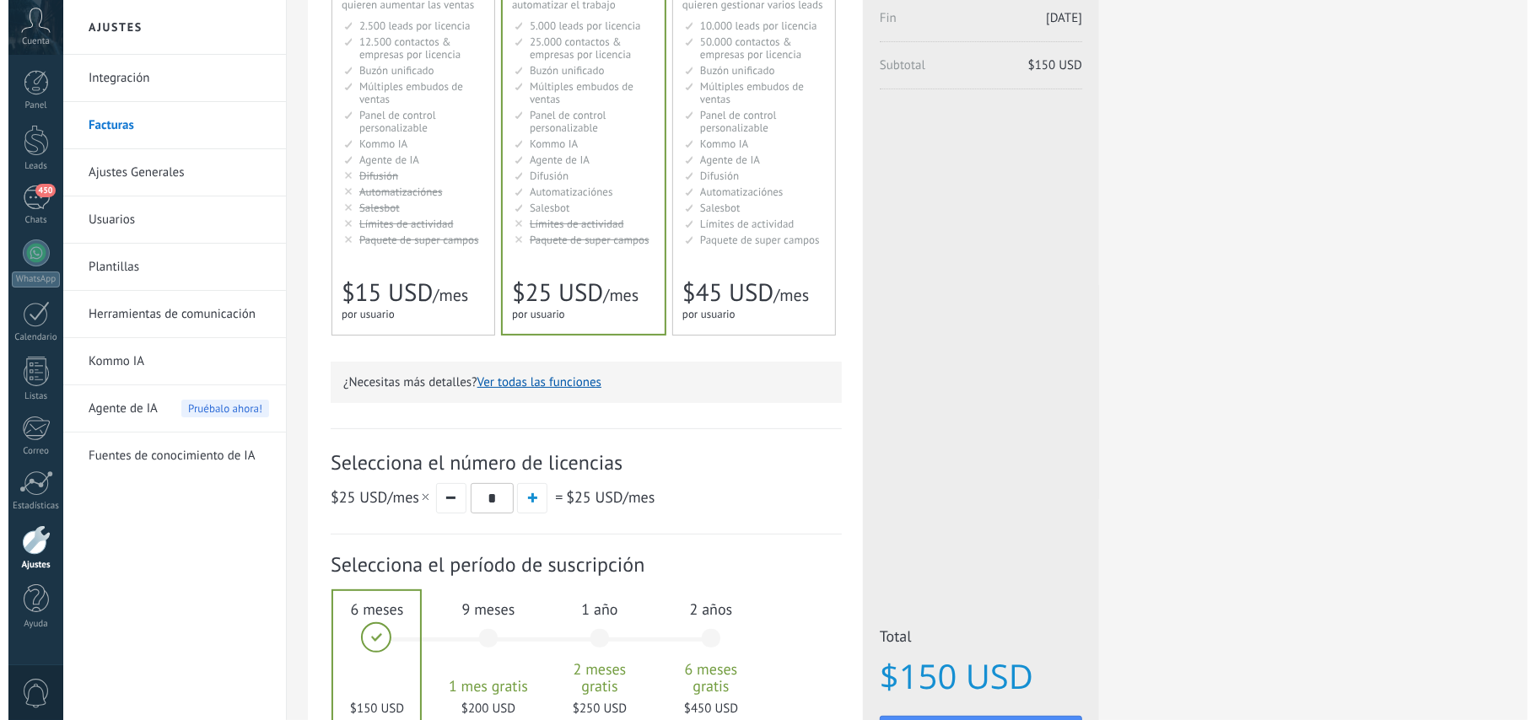
scroll to position [359, 0]
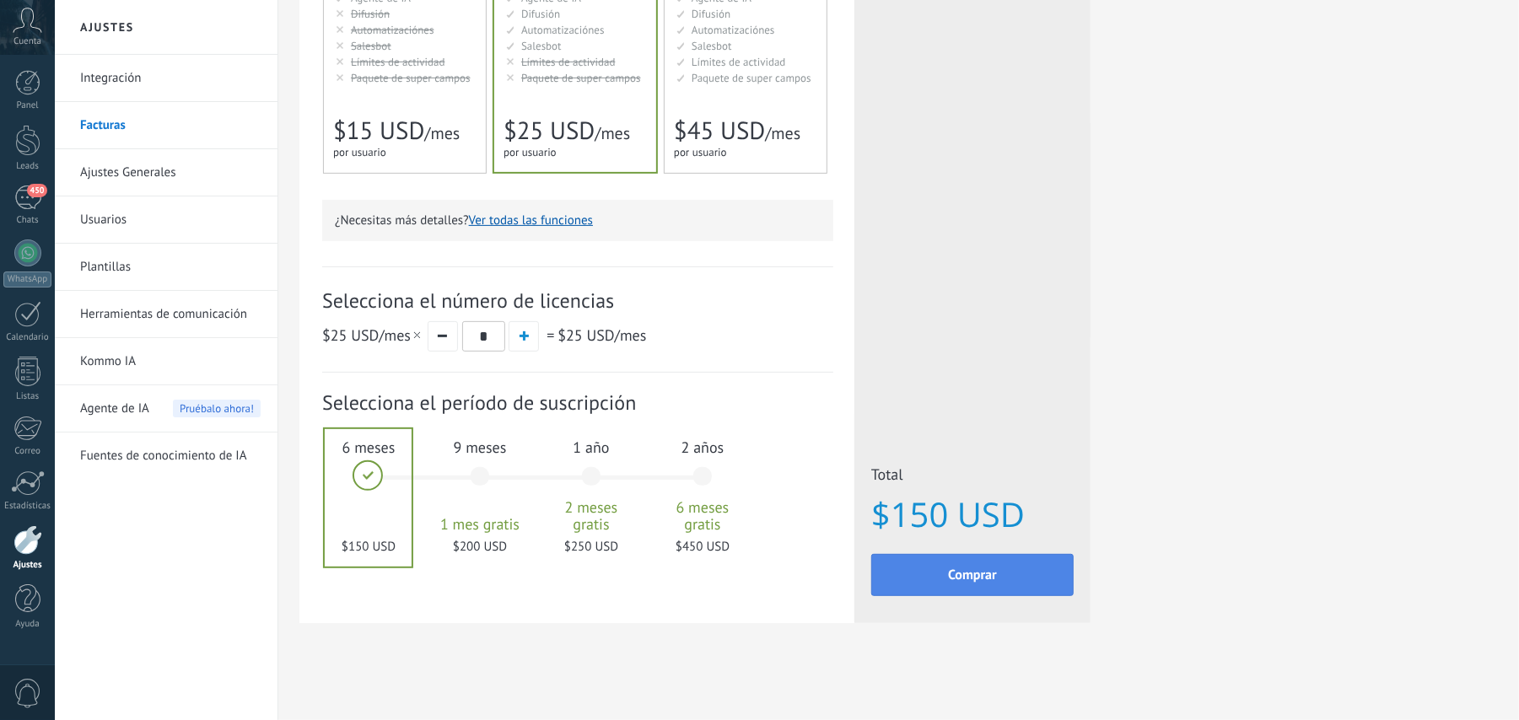
click at [1040, 578] on button "Comprar" at bounding box center [972, 575] width 202 height 42
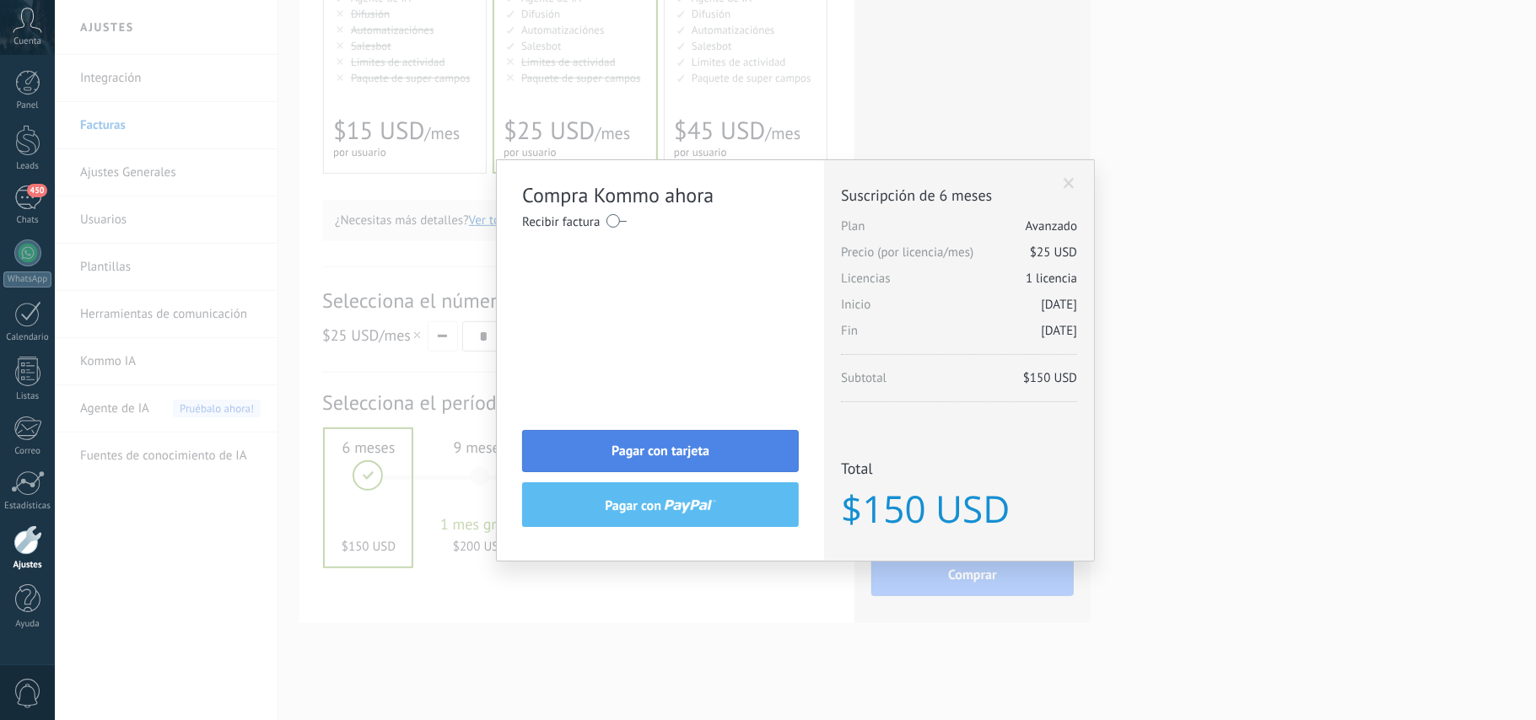
click at [641, 433] on button "Pagar con tarjeta" at bounding box center [660, 451] width 277 height 42
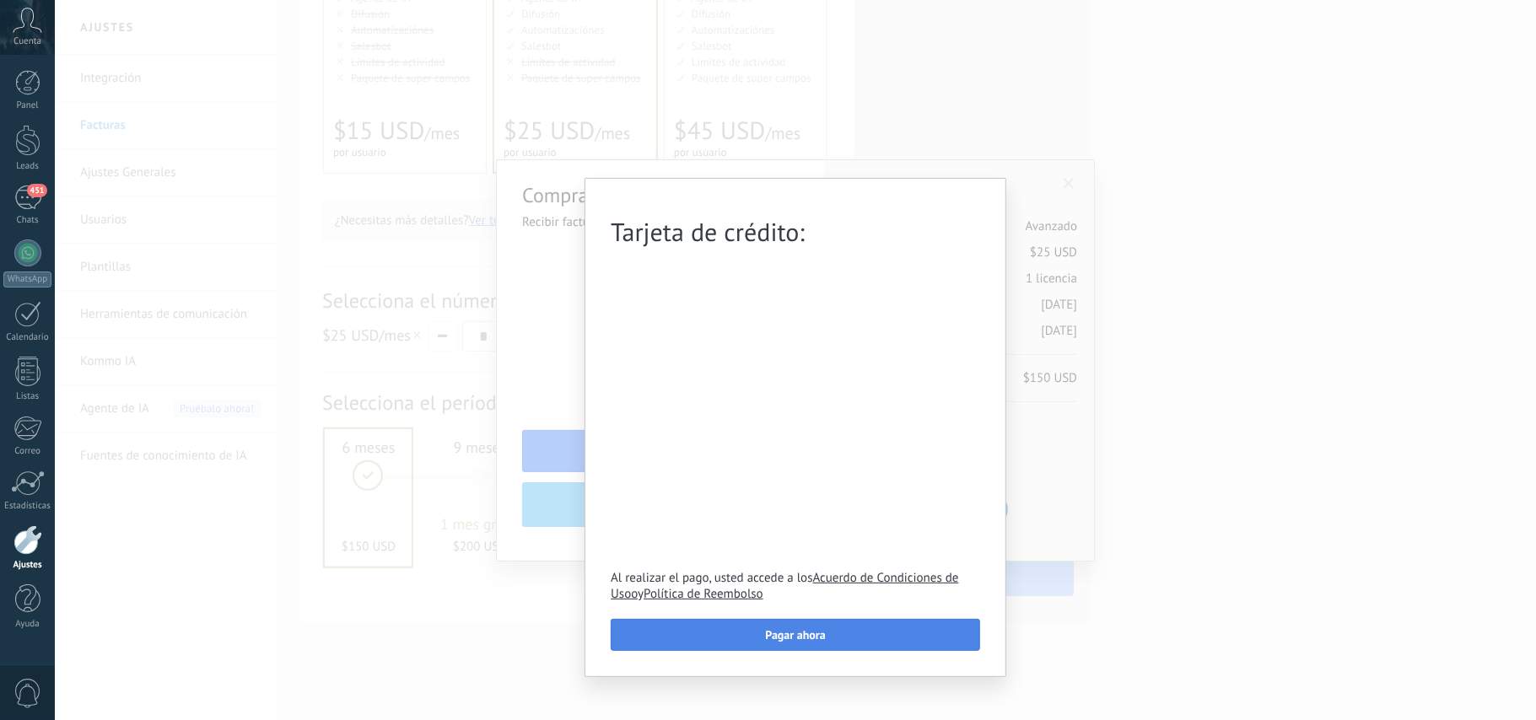
click at [689, 638] on button "Pagar ahora" at bounding box center [795, 635] width 369 height 32
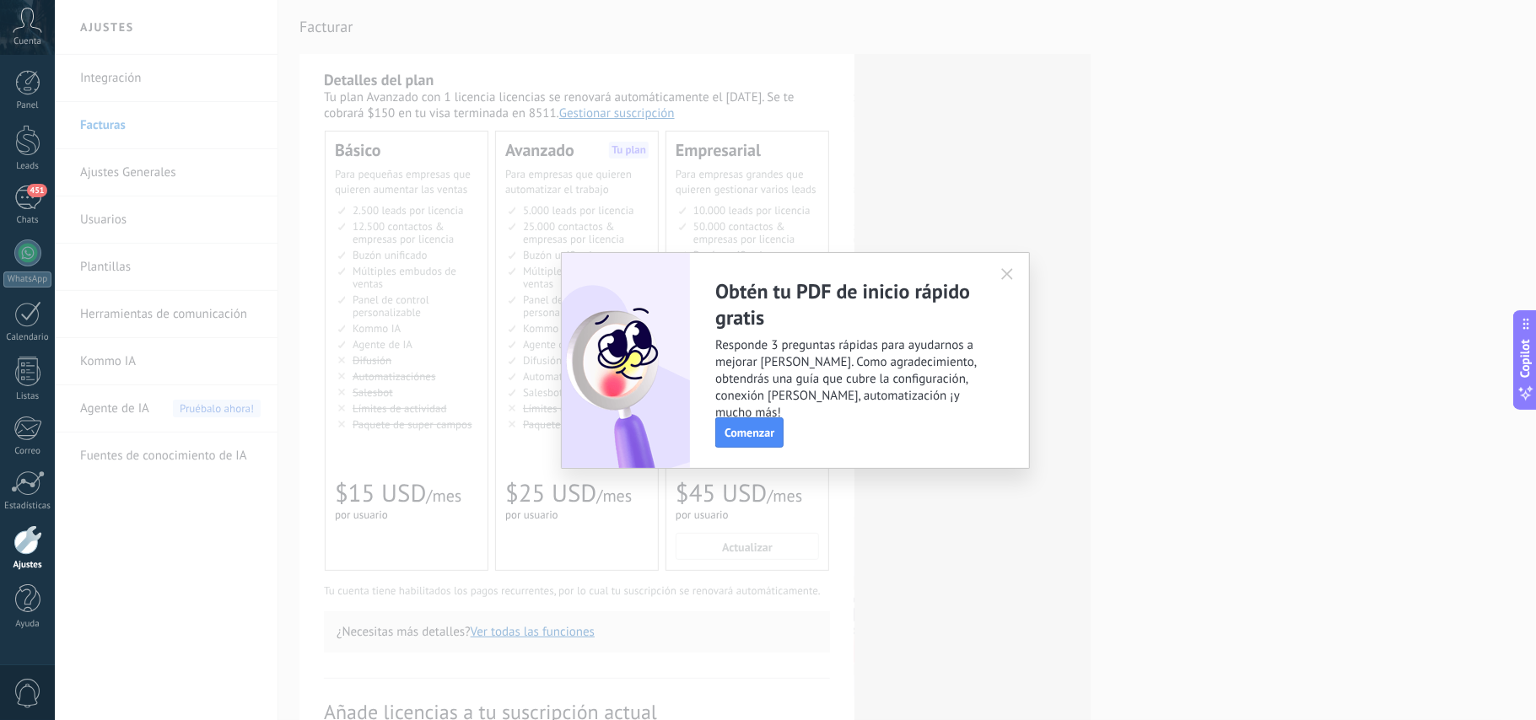
click at [1005, 272] on icon "button" at bounding box center [1007, 274] width 12 height 12
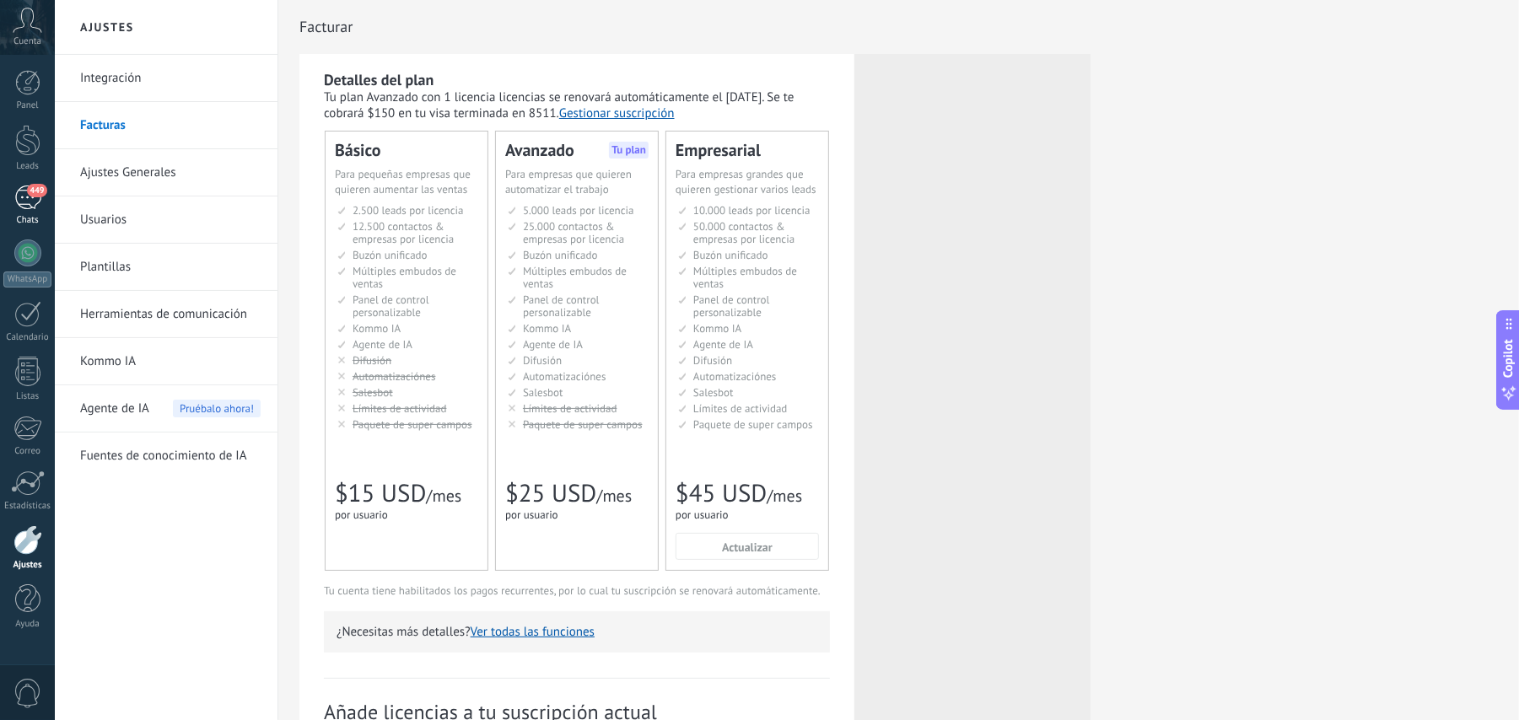
click at [29, 191] on span "449" at bounding box center [36, 190] width 19 height 13
